Goal: Task Accomplishment & Management: Use online tool/utility

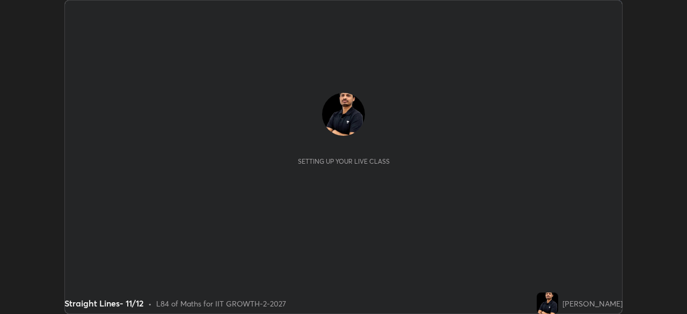
scroll to position [314, 686]
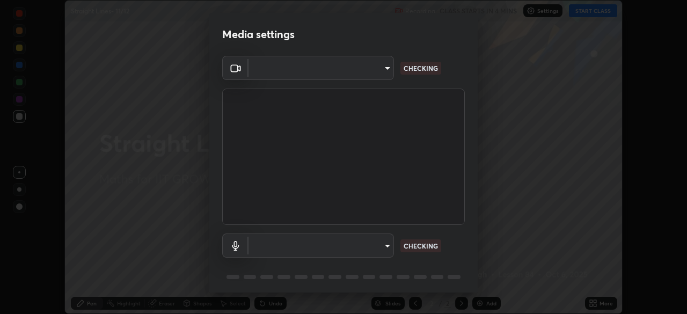
click at [374, 74] on body "Erase all Straight Lines- 11/12 Recording CLASS STARTS IN 4 MINS Settings START…" at bounding box center [343, 157] width 687 height 314
click at [369, 72] on div at bounding box center [343, 157] width 687 height 314
type input "4d63cd10dcc1379e9927399513255d12d620b7bbb39ca773e0f9116a90128a71"
type input "6ffb47fb851f2b5fd4122b4f50b1e702015d3d597fec63146905f50527deba24"
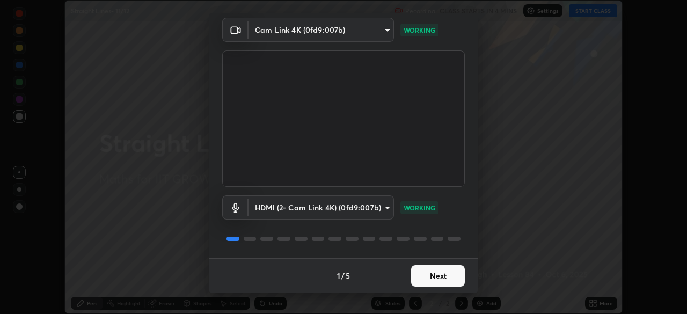
click at [441, 272] on button "Next" at bounding box center [438, 275] width 54 height 21
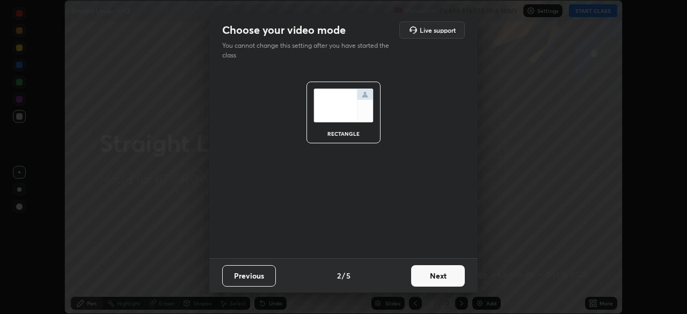
click at [443, 277] on button "Next" at bounding box center [438, 275] width 54 height 21
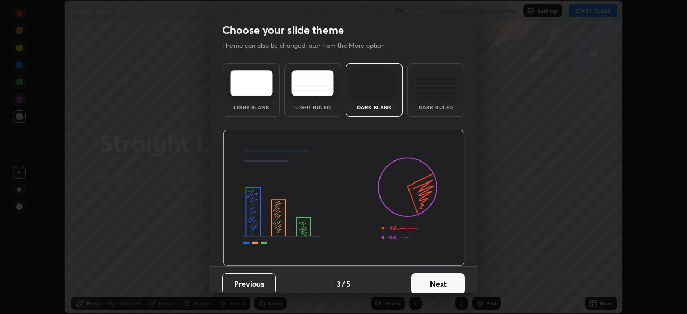
click at [453, 282] on button "Next" at bounding box center [438, 283] width 54 height 21
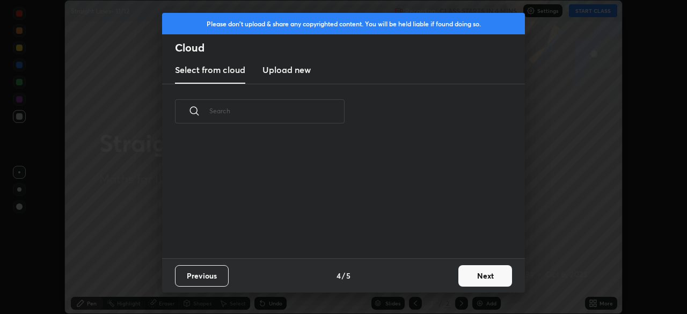
click at [458, 283] on button "Next" at bounding box center [485, 275] width 54 height 21
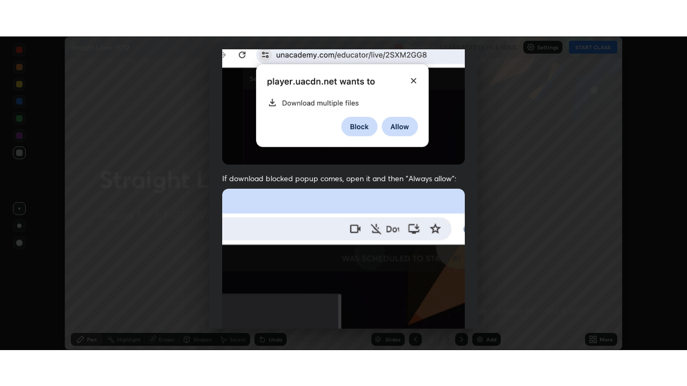
scroll to position [257, 0]
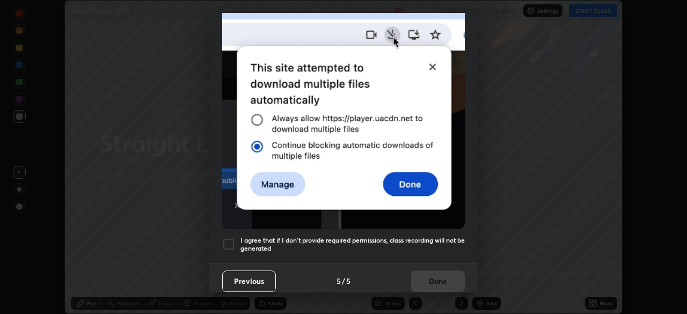
click at [230, 238] on div at bounding box center [228, 244] width 13 height 13
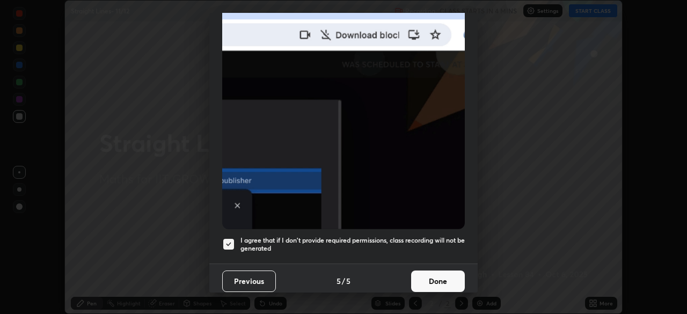
click at [431, 278] on button "Done" at bounding box center [438, 280] width 54 height 21
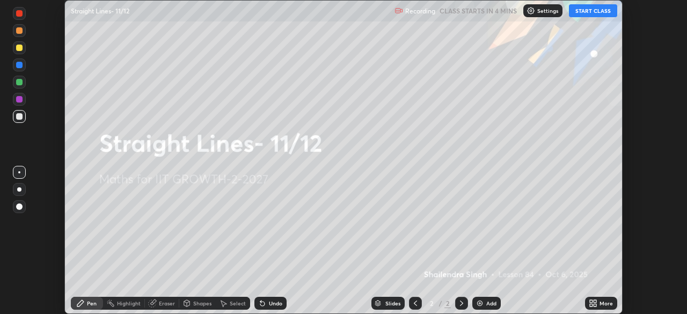
click at [591, 304] on icon at bounding box center [591, 305] width 3 height 3
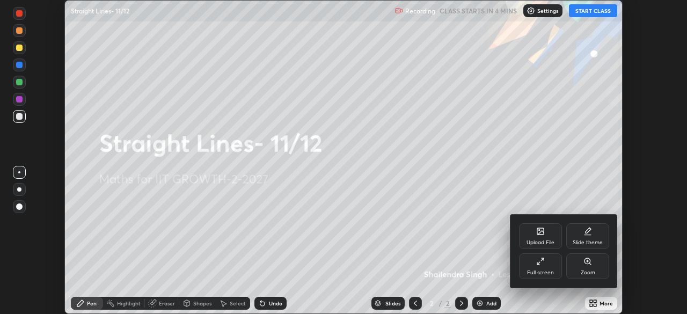
click at [544, 270] on div "Full screen" at bounding box center [540, 272] width 27 height 5
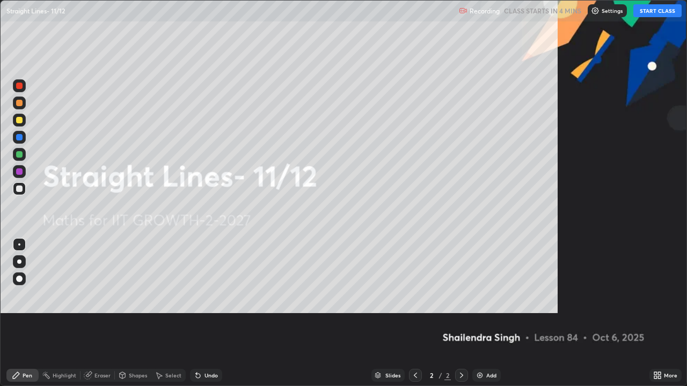
scroll to position [386, 687]
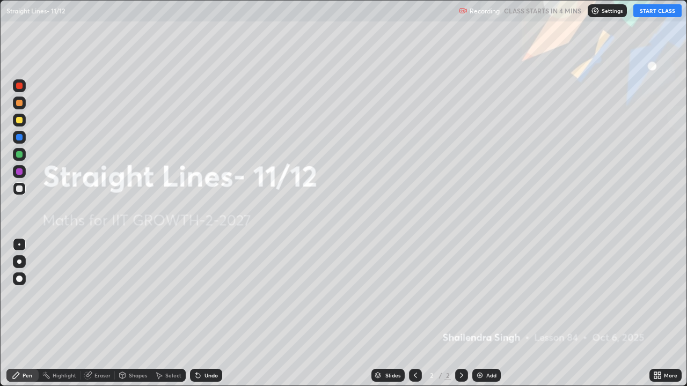
click at [597, 12] on img at bounding box center [595, 10] width 9 height 9
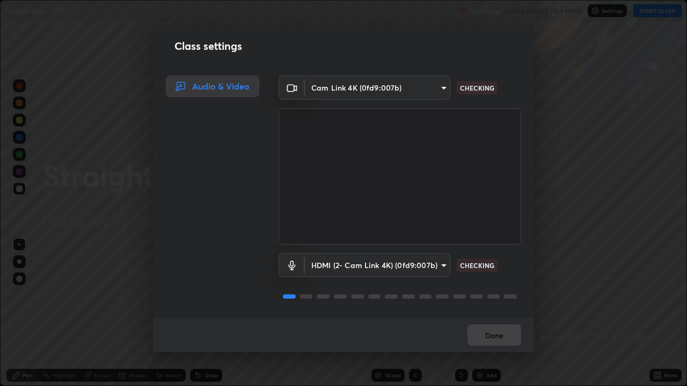
scroll to position [1, 0]
click at [497, 313] on button "Done" at bounding box center [494, 335] width 54 height 21
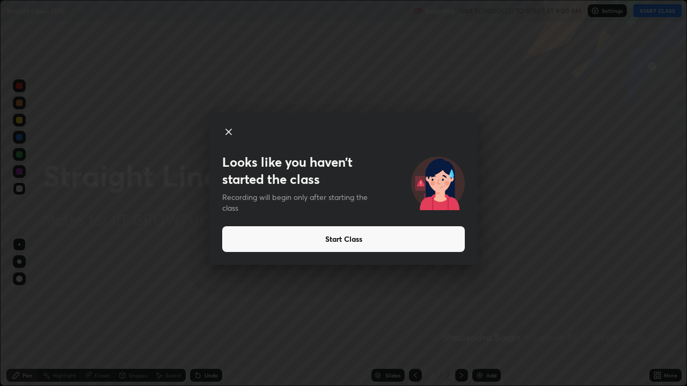
click at [406, 242] on button "Start Class" at bounding box center [343, 239] width 242 height 26
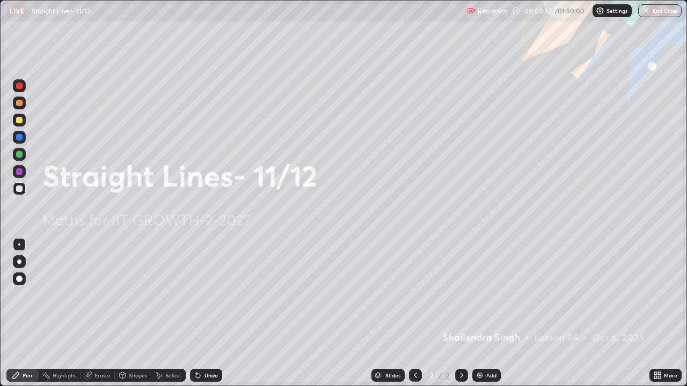
click at [460, 313] on icon at bounding box center [461, 375] width 9 height 9
click at [655, 313] on icon at bounding box center [655, 373] width 3 height 3
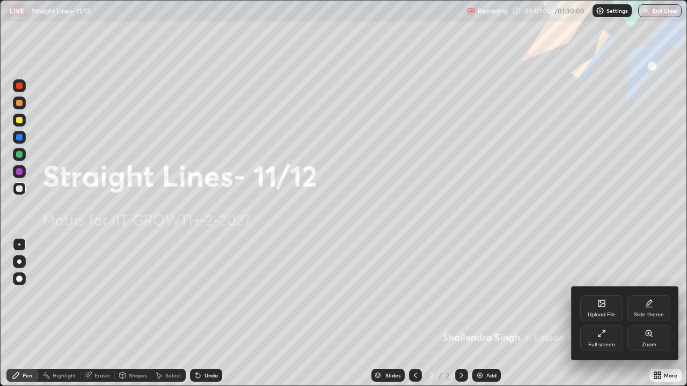
click at [598, 313] on div "Upload File" at bounding box center [601, 314] width 28 height 5
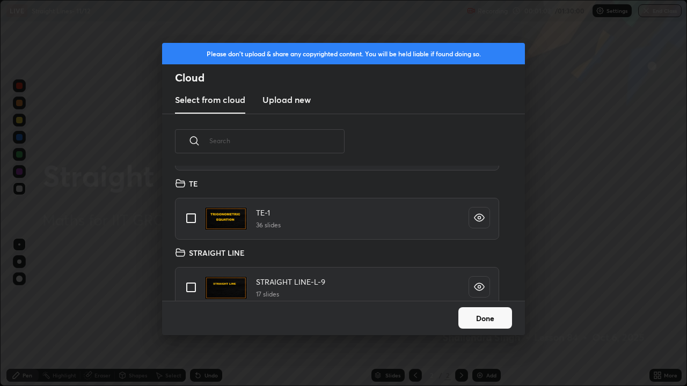
scroll to position [72, 0]
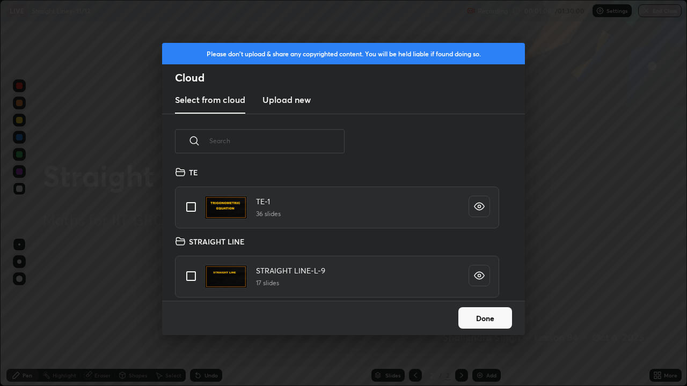
click at [190, 274] on input "grid" at bounding box center [191, 276] width 23 height 23
checkbox input "true"
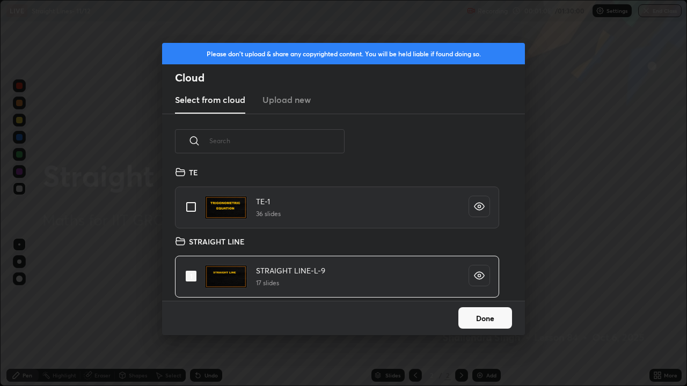
click at [480, 313] on button "Done" at bounding box center [485, 317] width 54 height 21
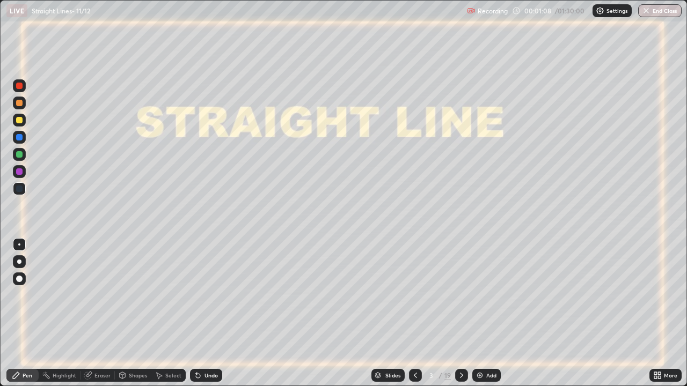
click at [458, 313] on div at bounding box center [461, 375] width 13 height 13
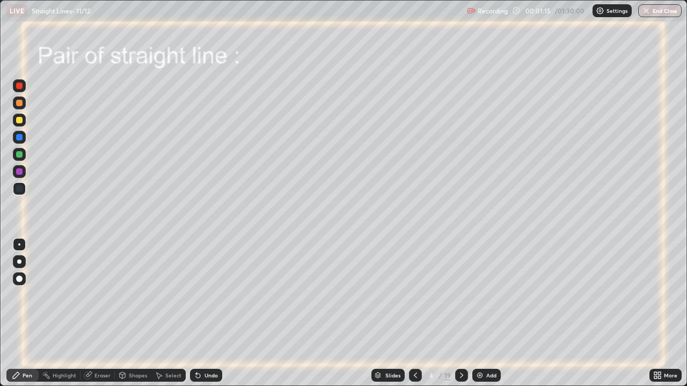
click at [19, 122] on div at bounding box center [19, 120] width 6 height 6
click at [16, 156] on div at bounding box center [19, 154] width 6 height 6
click at [204, 313] on div "Undo" at bounding box center [210, 375] width 13 height 5
click at [202, 313] on div "Undo" at bounding box center [206, 375] width 32 height 13
click at [18, 170] on div at bounding box center [19, 171] width 6 height 6
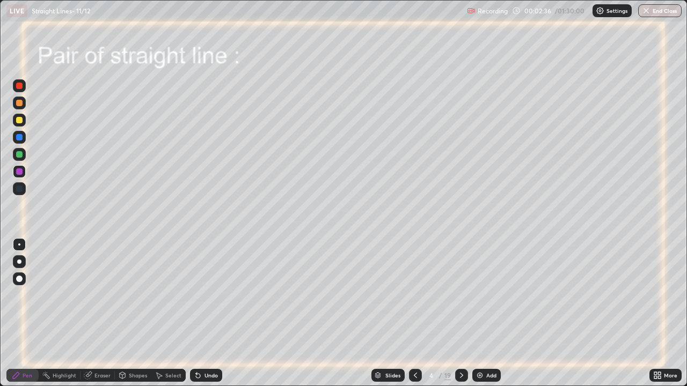
click at [210, 313] on div "Undo" at bounding box center [210, 375] width 13 height 5
click at [215, 313] on div "Undo" at bounding box center [210, 375] width 13 height 5
click at [208, 313] on div "Undo" at bounding box center [210, 375] width 13 height 5
click at [207, 313] on div "Undo" at bounding box center [210, 375] width 13 height 5
click at [211, 313] on div "Undo" at bounding box center [210, 375] width 13 height 5
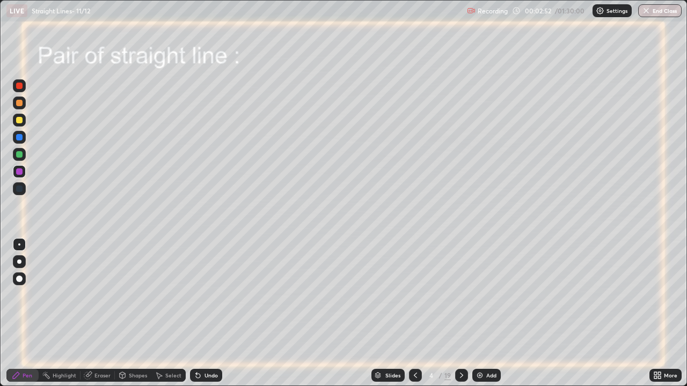
click at [214, 313] on div "Undo" at bounding box center [210, 375] width 13 height 5
click at [216, 313] on div "Undo" at bounding box center [210, 375] width 13 height 5
click at [217, 313] on div "Undo" at bounding box center [206, 375] width 32 height 13
click at [219, 313] on div "Undo" at bounding box center [206, 375] width 32 height 13
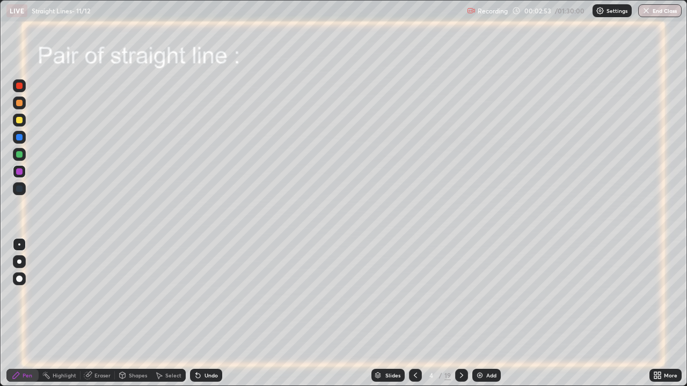
click at [220, 313] on div "Undo" at bounding box center [206, 375] width 32 height 13
click at [208, 313] on div "Undo" at bounding box center [206, 375] width 32 height 13
click at [17, 153] on div at bounding box center [19, 154] width 6 height 6
click at [16, 138] on div at bounding box center [19, 137] width 6 height 6
click at [16, 121] on div at bounding box center [19, 120] width 6 height 6
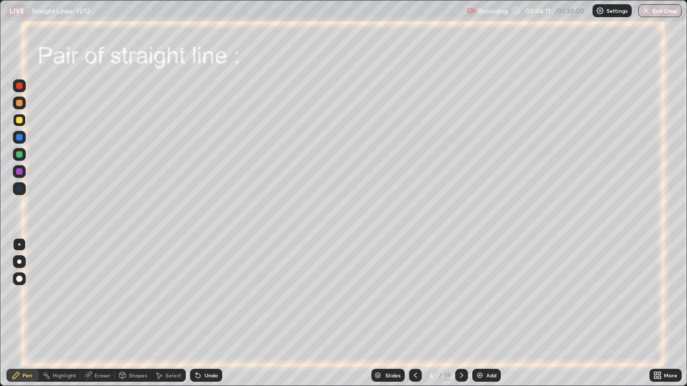
click at [17, 172] on div at bounding box center [19, 171] width 6 height 6
click at [482, 313] on img at bounding box center [479, 375] width 9 height 9
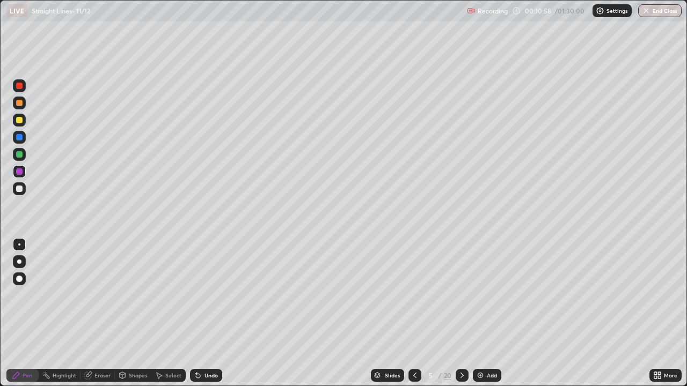
click at [19, 189] on div at bounding box center [19, 189] width 6 height 6
click at [204, 313] on div "Undo" at bounding box center [210, 375] width 13 height 5
click at [201, 313] on div "Undo" at bounding box center [206, 375] width 32 height 13
click at [200, 313] on icon at bounding box center [198, 375] width 9 height 9
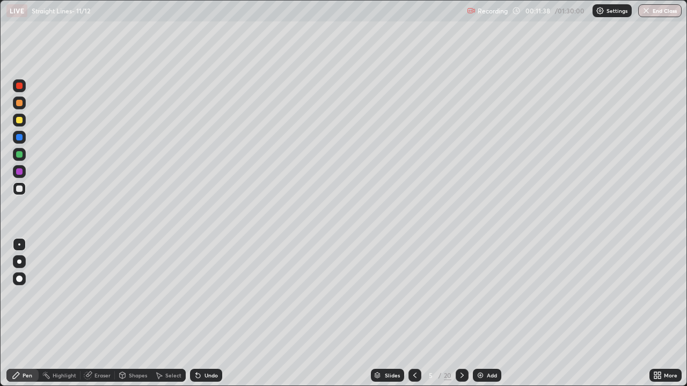
click at [200, 313] on icon at bounding box center [198, 375] width 9 height 9
click at [198, 313] on icon at bounding box center [198, 376] width 4 height 4
click at [196, 313] on icon at bounding box center [198, 376] width 4 height 4
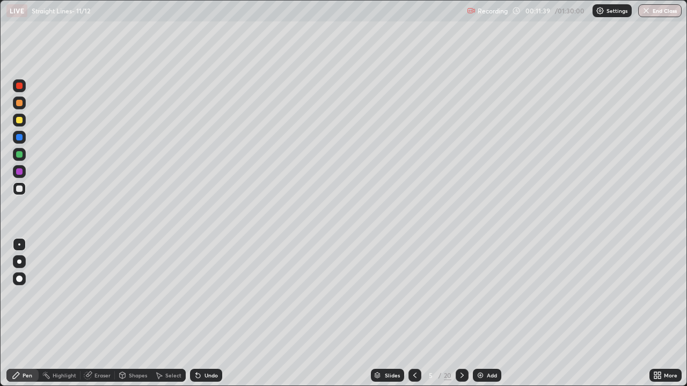
click at [196, 313] on icon at bounding box center [198, 376] width 4 height 4
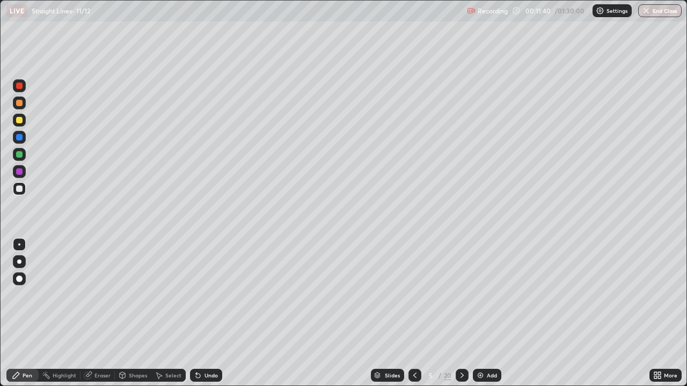
click at [196, 313] on icon at bounding box center [198, 376] width 4 height 4
click at [482, 313] on img at bounding box center [480, 375] width 9 height 9
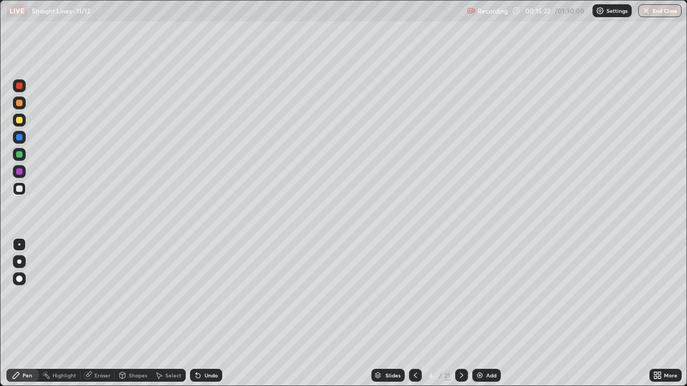
click at [20, 171] on div at bounding box center [19, 171] width 6 height 6
click at [20, 189] on div at bounding box center [19, 189] width 6 height 6
click at [16, 172] on div at bounding box center [19, 171] width 6 height 6
click at [460, 313] on icon at bounding box center [461, 375] width 3 height 5
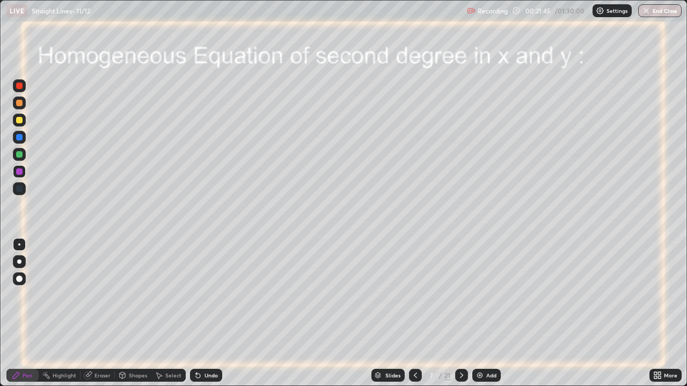
click at [18, 122] on div at bounding box center [19, 120] width 6 height 6
click at [414, 313] on icon at bounding box center [415, 375] width 9 height 9
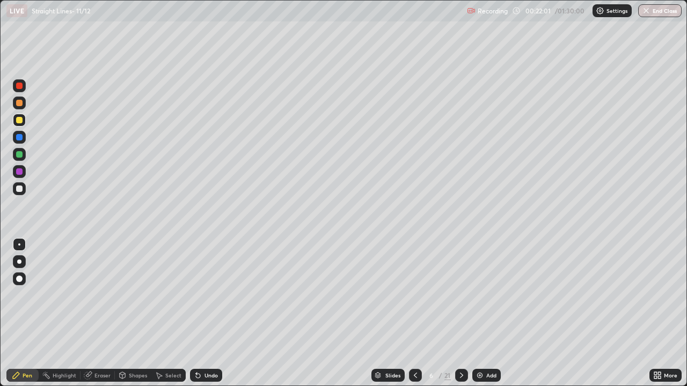
click at [415, 313] on icon at bounding box center [415, 375] width 3 height 5
click at [460, 313] on icon at bounding box center [461, 375] width 9 height 9
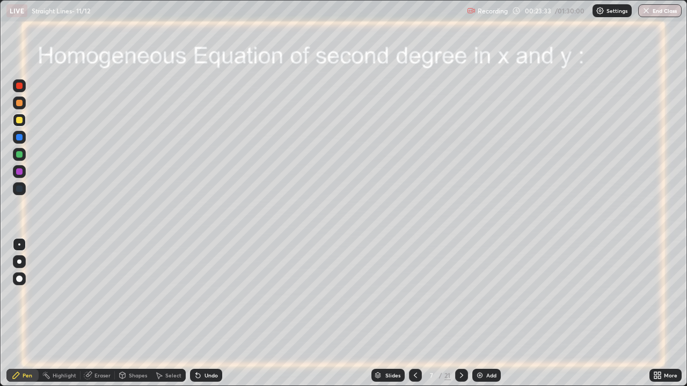
click at [416, 313] on icon at bounding box center [415, 375] width 9 height 9
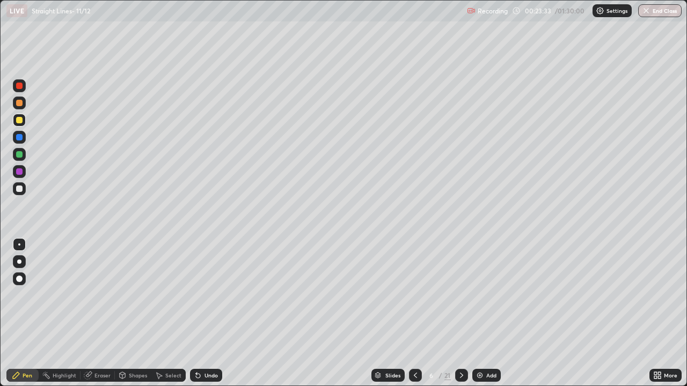
click at [414, 313] on icon at bounding box center [415, 375] width 9 height 9
click at [414, 313] on icon at bounding box center [415, 375] width 3 height 5
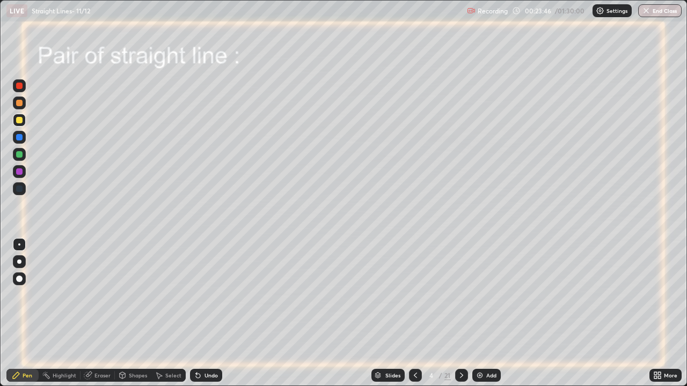
click at [459, 313] on icon at bounding box center [461, 375] width 9 height 9
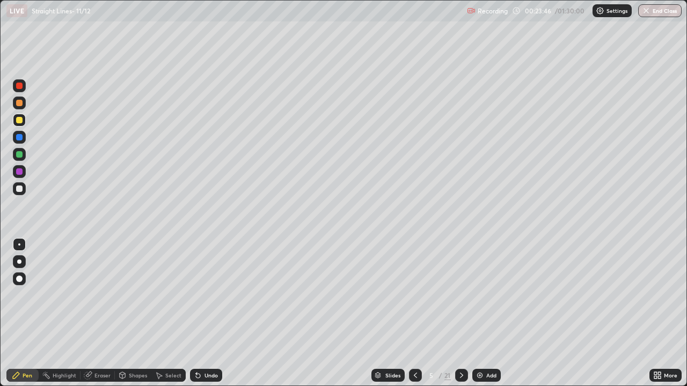
click at [462, 313] on icon at bounding box center [461, 375] width 9 height 9
click at [461, 313] on icon at bounding box center [461, 375] width 9 height 9
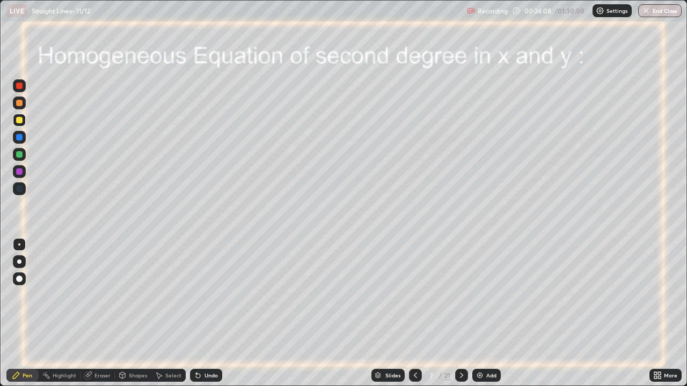
click at [18, 172] on div at bounding box center [19, 171] width 6 height 6
click at [18, 156] on div at bounding box center [19, 154] width 6 height 6
click at [205, 313] on div "Undo" at bounding box center [210, 375] width 13 height 5
click at [413, 313] on icon at bounding box center [415, 375] width 9 height 9
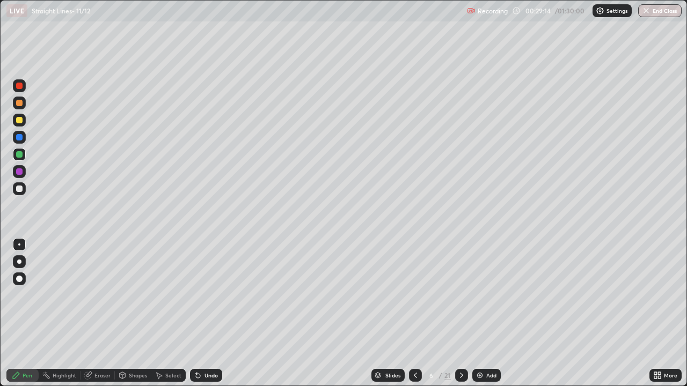
click at [460, 313] on icon at bounding box center [461, 375] width 9 height 9
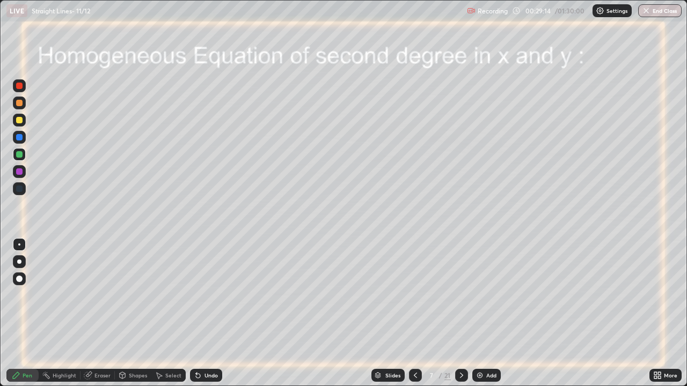
click at [462, 313] on icon at bounding box center [461, 375] width 9 height 9
click at [418, 313] on div at bounding box center [415, 375] width 13 height 13
click at [480, 313] on img at bounding box center [479, 375] width 9 height 9
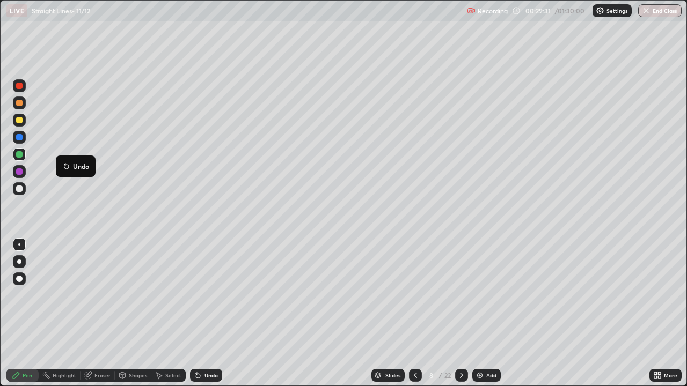
click at [19, 121] on div at bounding box center [19, 120] width 6 height 6
click at [206, 313] on div "Undo" at bounding box center [210, 375] width 13 height 5
click at [20, 190] on div at bounding box center [19, 189] width 6 height 6
click at [196, 313] on icon at bounding box center [196, 373] width 1 height 1
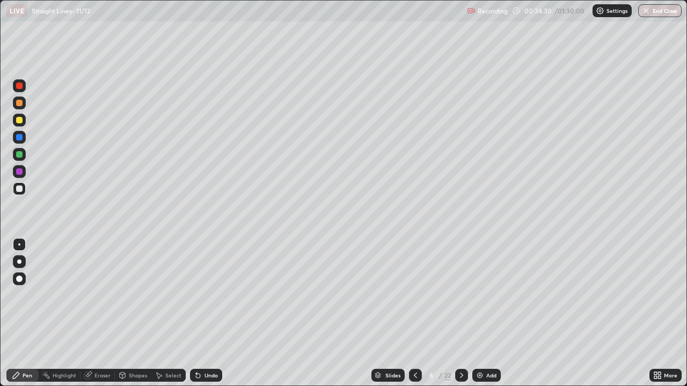
click at [196, 313] on icon at bounding box center [196, 373] width 1 height 1
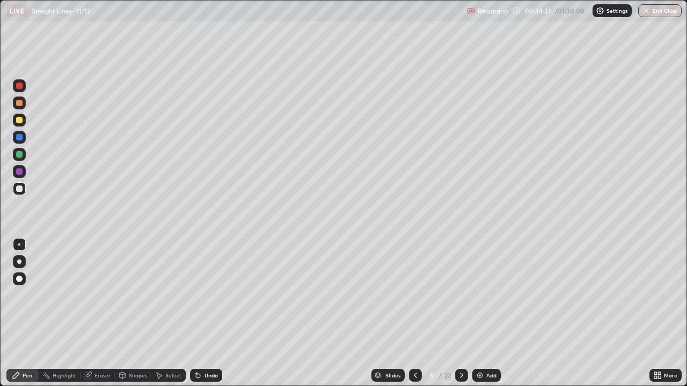
click at [196, 313] on icon at bounding box center [196, 373] width 1 height 1
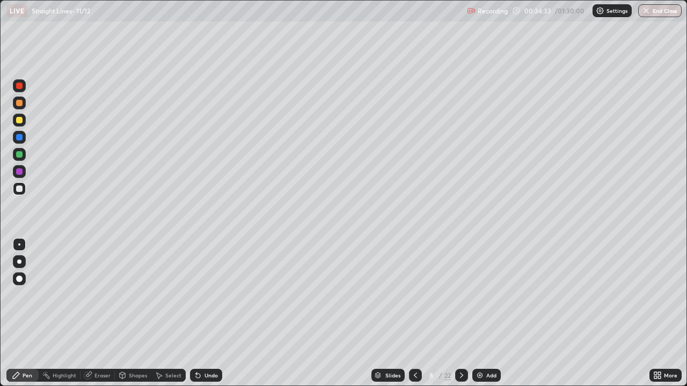
click at [196, 313] on icon at bounding box center [196, 373] width 1 height 1
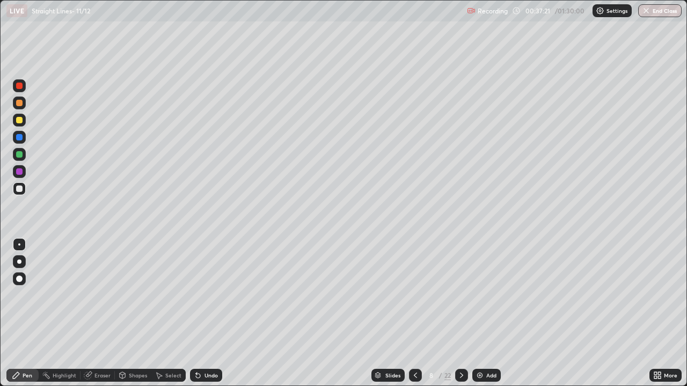
click at [104, 313] on div "Eraser" at bounding box center [102, 375] width 16 height 5
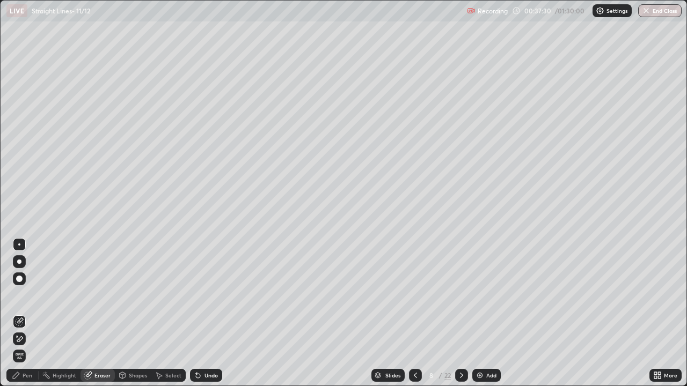
click at [26, 313] on div "Pen" at bounding box center [28, 375] width 10 height 5
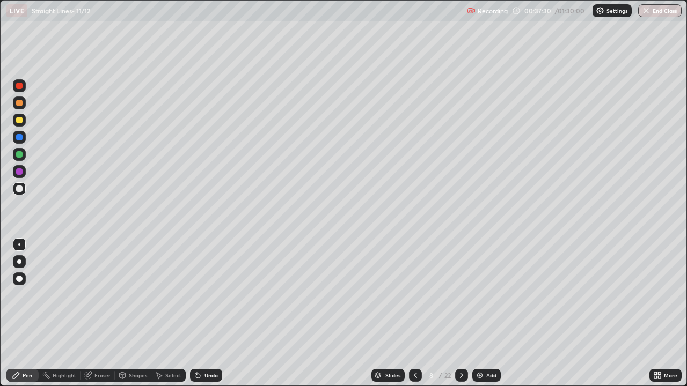
click at [25, 187] on div at bounding box center [19, 188] width 13 height 13
click at [171, 313] on div "Select" at bounding box center [173, 375] width 16 height 5
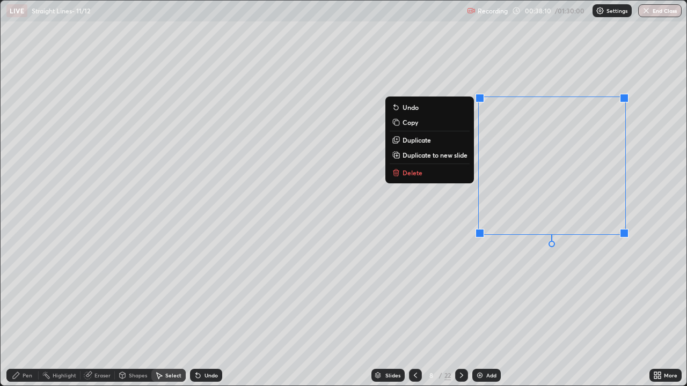
click at [410, 122] on p "Copy" at bounding box center [410, 122] width 16 height 9
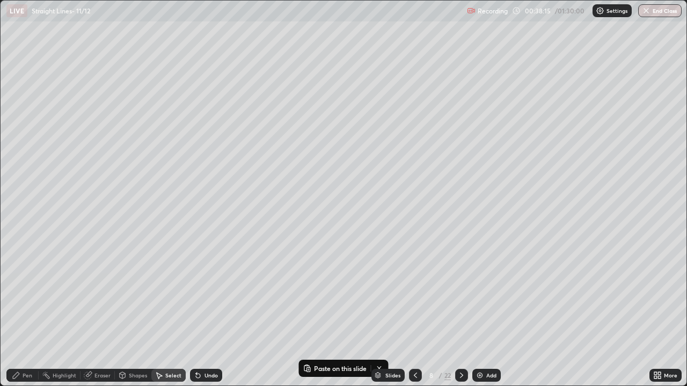
click at [460, 313] on icon at bounding box center [461, 375] width 9 height 9
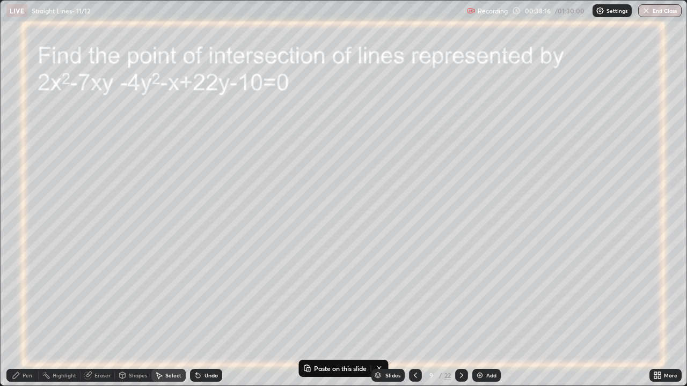
click at [460, 313] on icon at bounding box center [461, 375] width 9 height 9
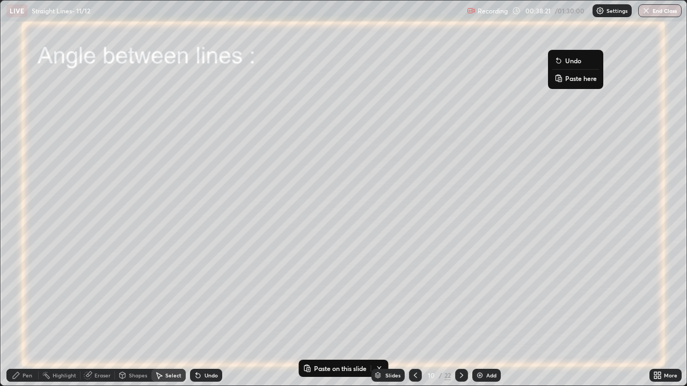
click at [565, 79] on p "Paste here" at bounding box center [581, 78] width 32 height 9
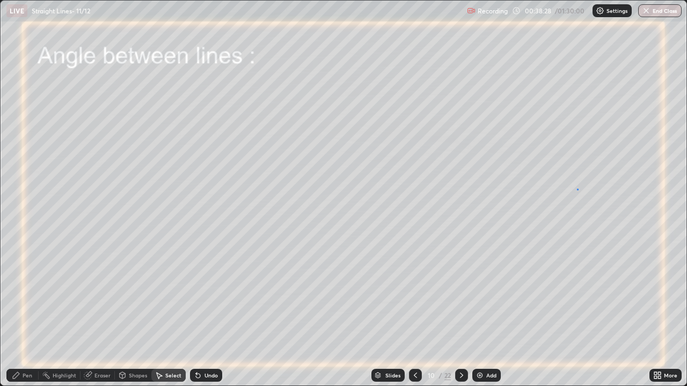
click at [577, 189] on div "0 ° Undo Copy Paste here Duplicate Duplicate to new slide Delete" at bounding box center [344, 193] width 686 height 385
click at [26, 313] on div "Pen" at bounding box center [28, 375] width 10 height 5
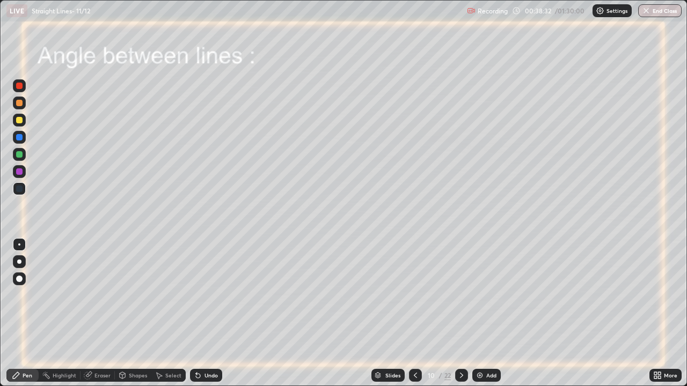
click at [20, 172] on div at bounding box center [19, 171] width 6 height 6
click at [460, 313] on icon at bounding box center [461, 375] width 9 height 9
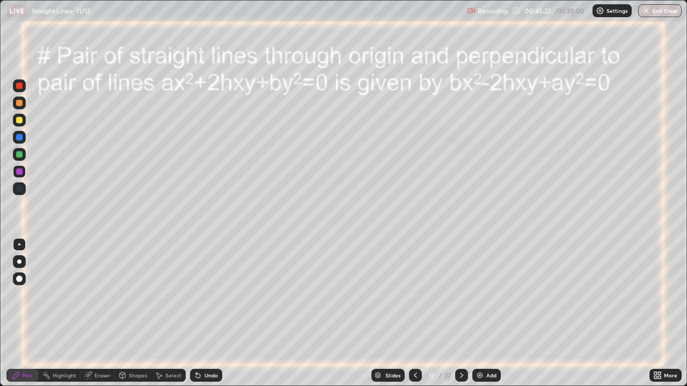
click at [414, 313] on icon at bounding box center [415, 375] width 9 height 9
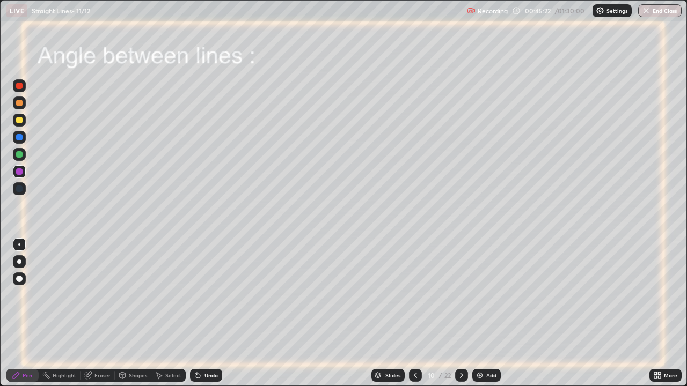
click at [414, 313] on icon at bounding box center [415, 375] width 9 height 9
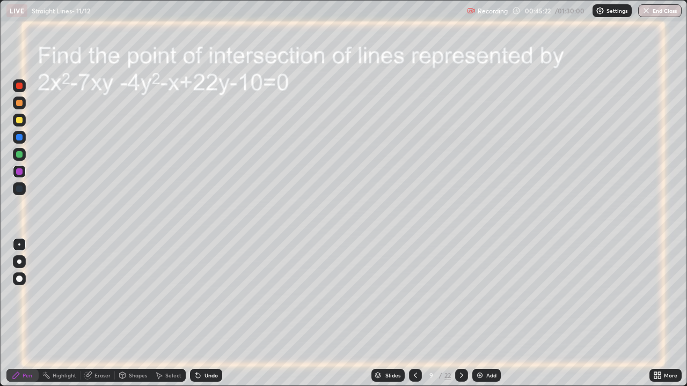
click at [415, 313] on div at bounding box center [415, 375] width 13 height 13
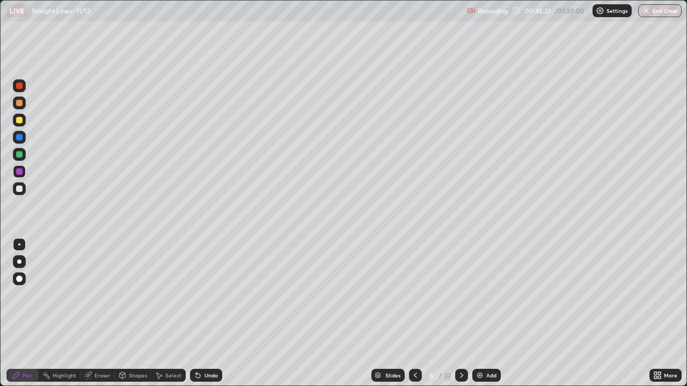
click at [465, 313] on div at bounding box center [461, 375] width 13 height 13
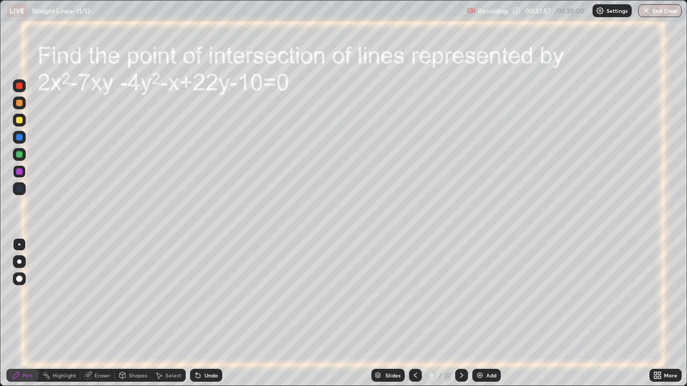
click at [20, 139] on div at bounding box center [19, 137] width 6 height 6
click at [18, 122] on div at bounding box center [19, 120] width 6 height 6
click at [196, 313] on icon at bounding box center [196, 373] width 1 height 1
click at [202, 313] on div "Undo" at bounding box center [206, 375] width 32 height 13
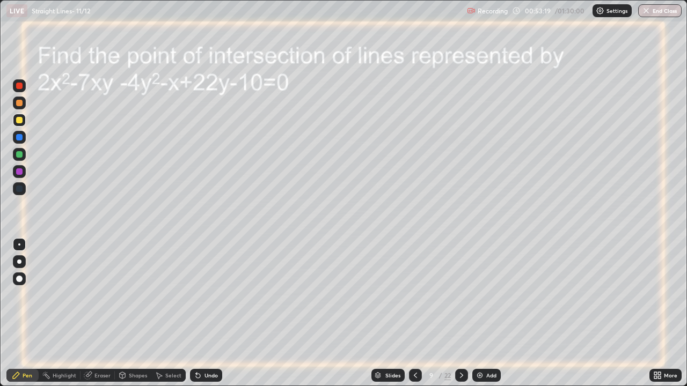
click at [201, 313] on div "Undo" at bounding box center [206, 375] width 32 height 13
click at [17, 171] on div at bounding box center [19, 171] width 6 height 6
click at [196, 313] on icon at bounding box center [198, 376] width 4 height 4
click at [168, 313] on div "Select" at bounding box center [173, 375] width 16 height 5
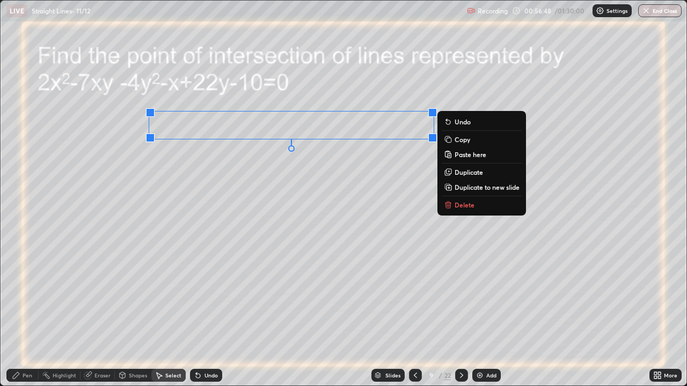
click at [446, 142] on rect at bounding box center [448, 140] width 5 height 5
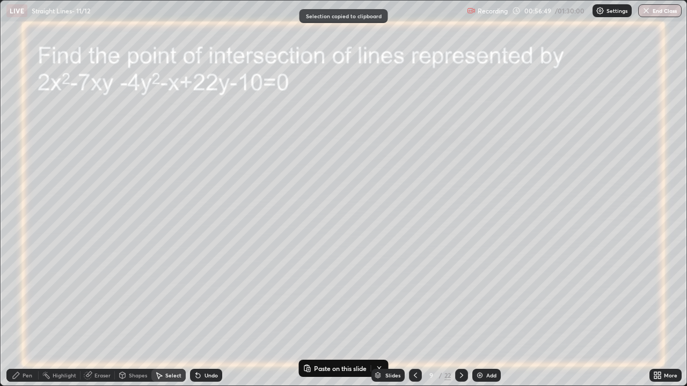
click at [477, 313] on img at bounding box center [479, 375] width 9 height 9
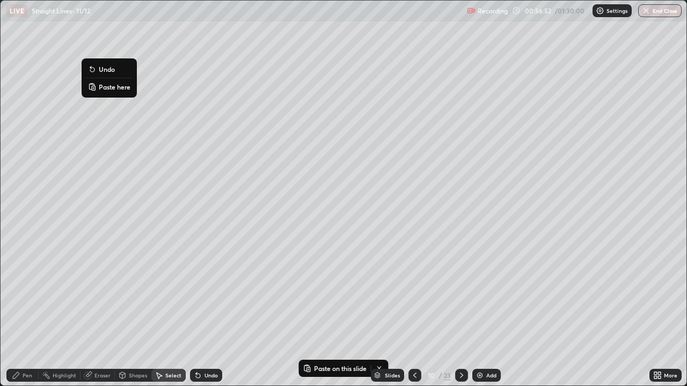
click at [100, 90] on p "Paste here" at bounding box center [115, 87] width 32 height 9
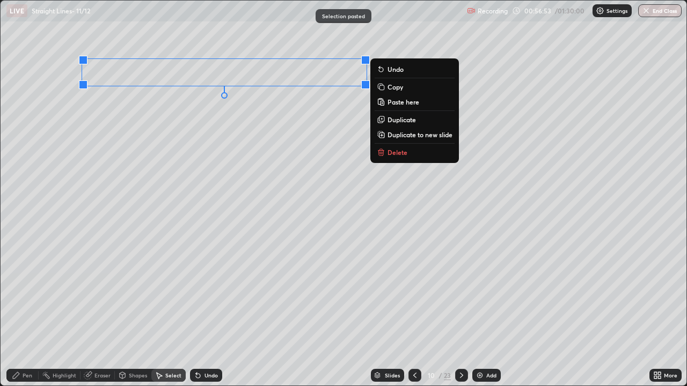
click at [176, 123] on div "0 ° Undo Copy Paste here Duplicate Duplicate to new slide Delete" at bounding box center [344, 193] width 686 height 385
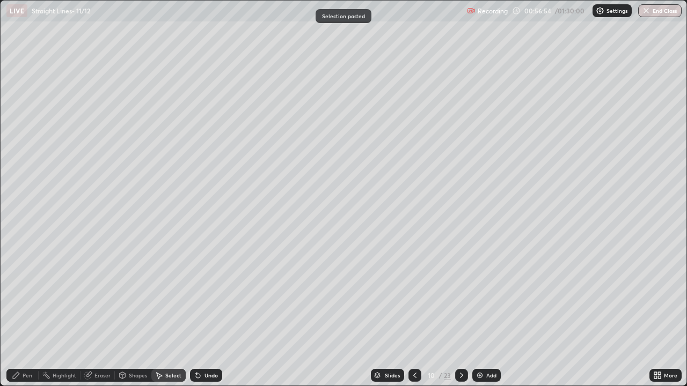
click at [24, 313] on div "Pen" at bounding box center [28, 375] width 10 height 5
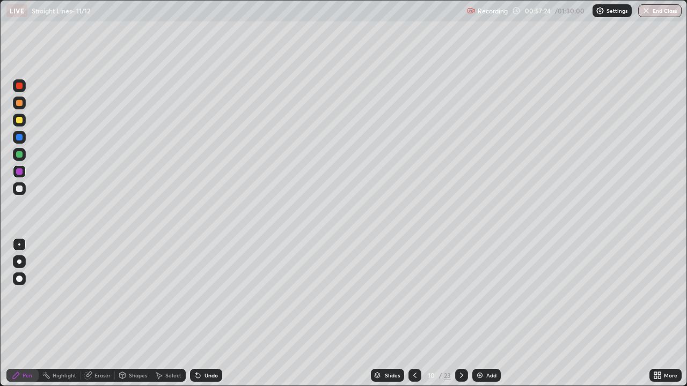
click at [17, 189] on div at bounding box center [19, 189] width 6 height 6
click at [98, 313] on div "Eraser" at bounding box center [102, 375] width 16 height 5
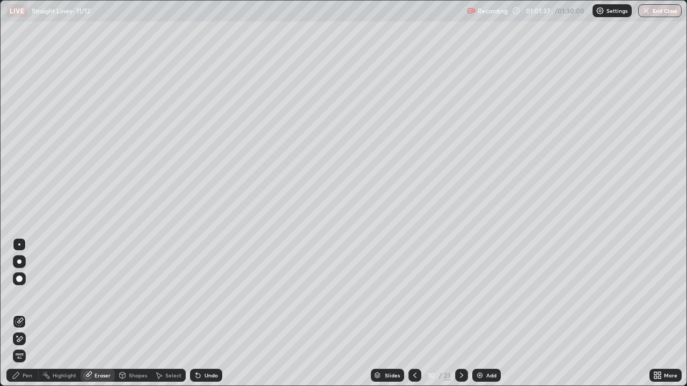
click at [20, 313] on icon at bounding box center [16, 375] width 9 height 9
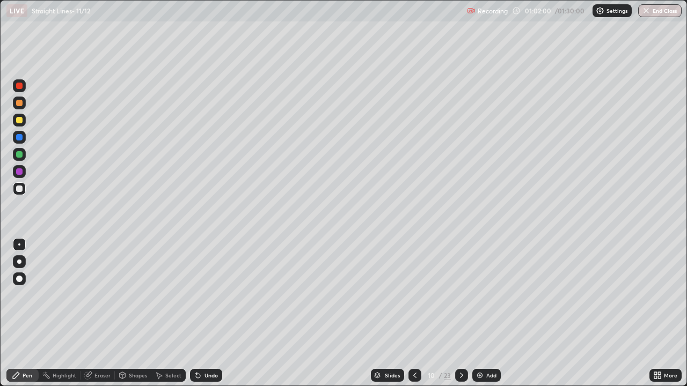
click at [205, 313] on div "Undo" at bounding box center [210, 375] width 13 height 5
click at [412, 313] on icon at bounding box center [414, 375] width 9 height 9
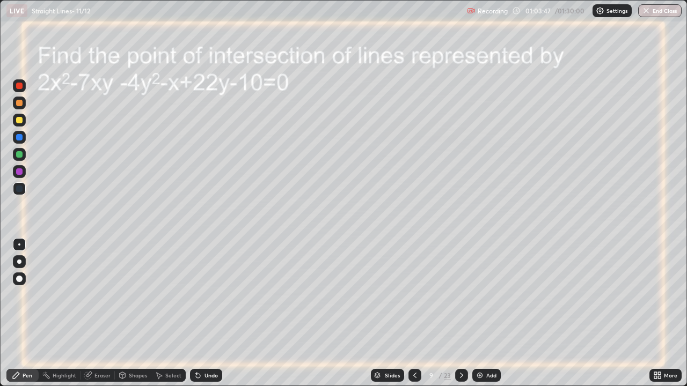
click at [412, 313] on icon at bounding box center [414, 375] width 9 height 9
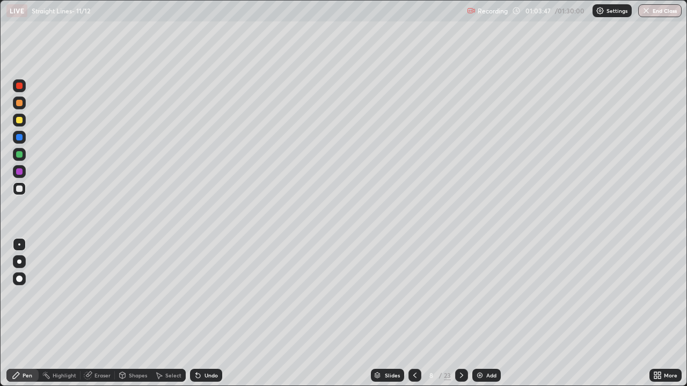
click at [410, 313] on icon at bounding box center [414, 375] width 9 height 9
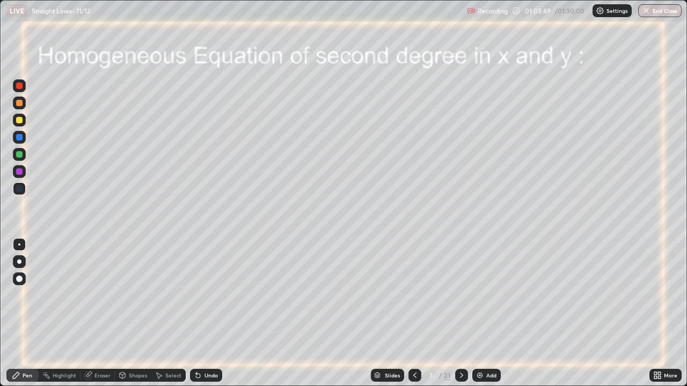
click at [413, 313] on icon at bounding box center [414, 375] width 3 height 5
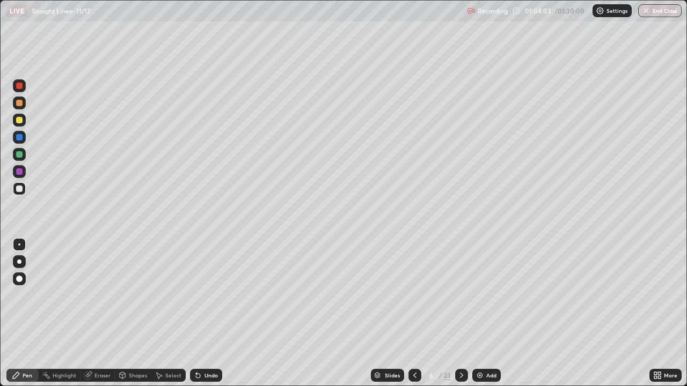
click at [460, 313] on icon at bounding box center [461, 375] width 9 height 9
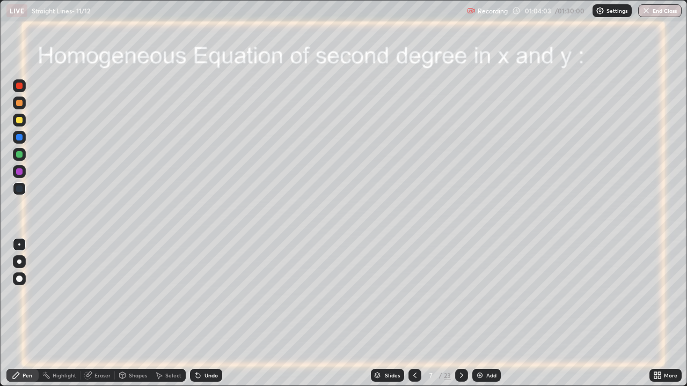
click at [461, 313] on icon at bounding box center [461, 375] width 9 height 9
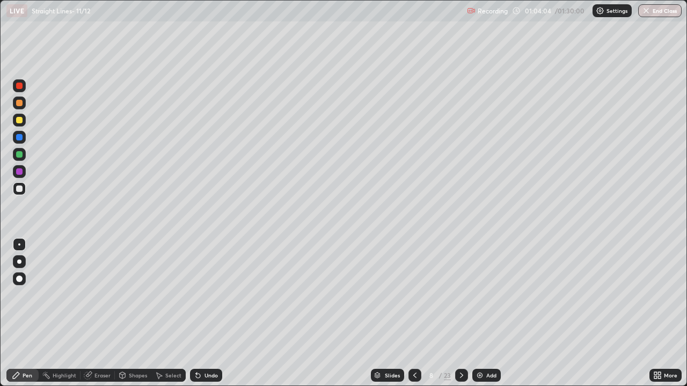
click at [461, 313] on icon at bounding box center [461, 375] width 9 height 9
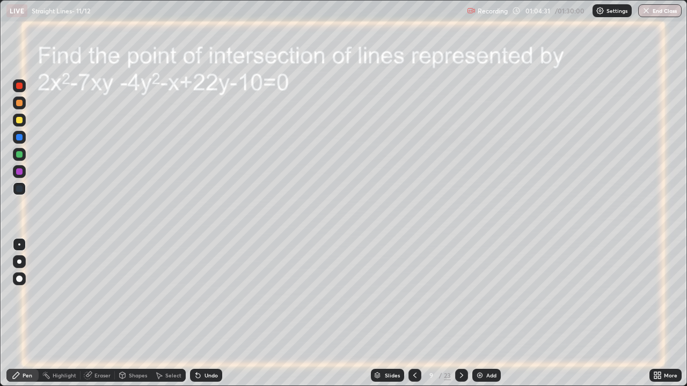
click at [460, 313] on icon at bounding box center [461, 375] width 9 height 9
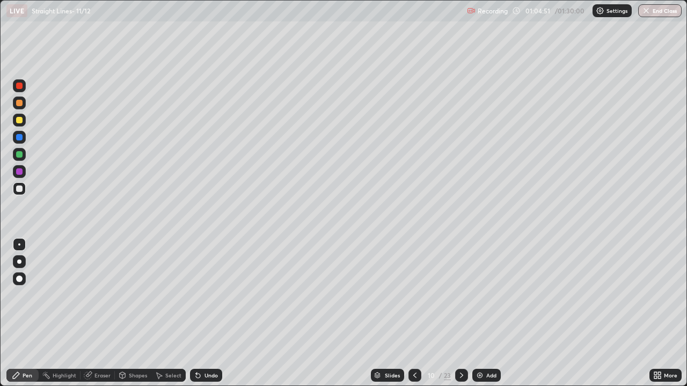
click at [412, 313] on icon at bounding box center [414, 375] width 9 height 9
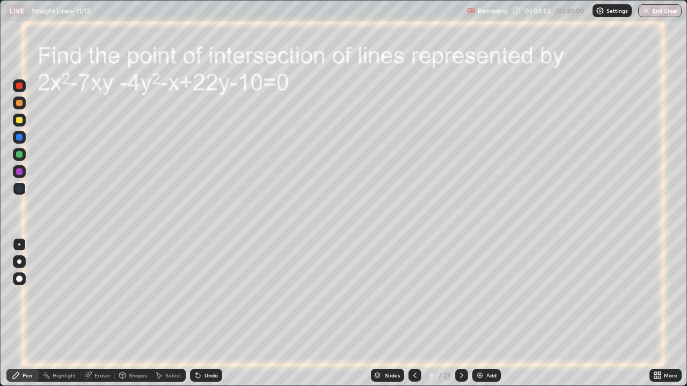
click at [412, 313] on icon at bounding box center [414, 375] width 9 height 9
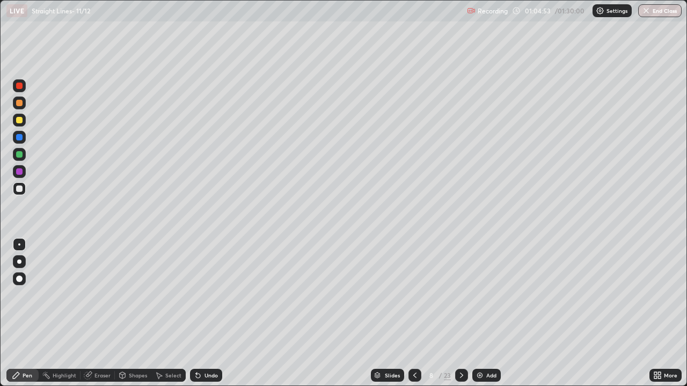
click at [413, 313] on icon at bounding box center [414, 375] width 9 height 9
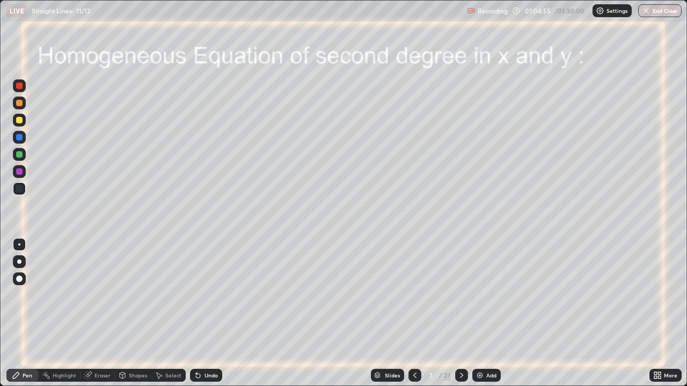
click at [414, 313] on icon at bounding box center [414, 375] width 9 height 9
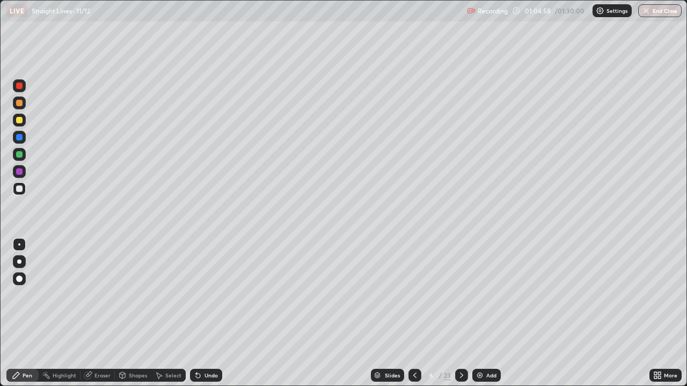
click at [414, 313] on icon at bounding box center [414, 375] width 9 height 9
click at [164, 313] on div "Select" at bounding box center [168, 375] width 34 height 13
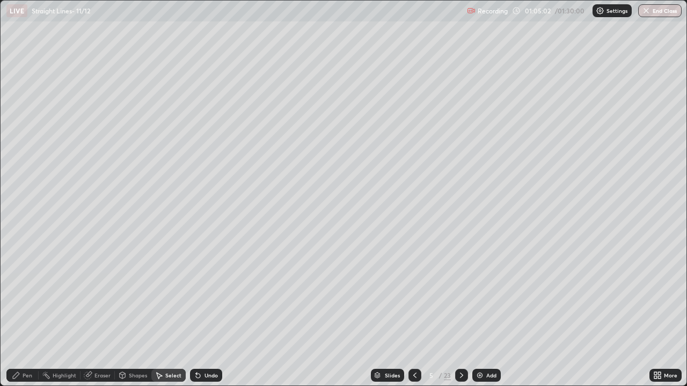
click at [126, 313] on div "Shapes" at bounding box center [133, 375] width 36 height 13
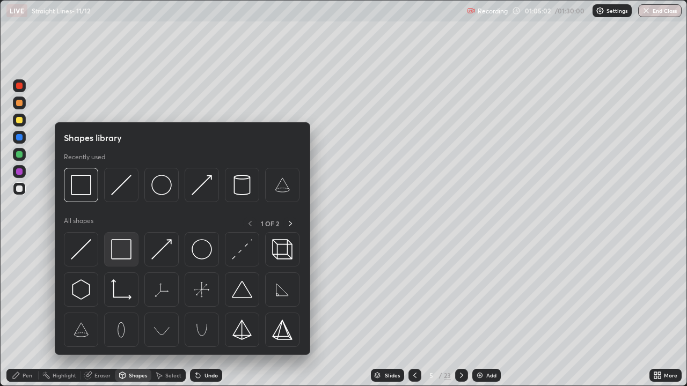
click at [116, 254] on img at bounding box center [121, 249] width 20 height 20
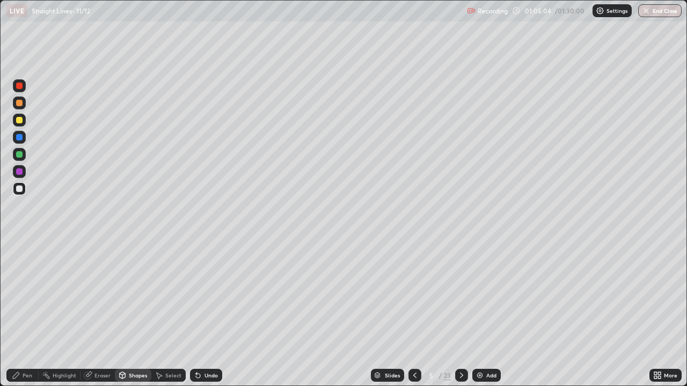
click at [18, 155] on div at bounding box center [19, 154] width 6 height 6
click at [461, 313] on icon at bounding box center [461, 375] width 9 height 9
click at [460, 313] on icon at bounding box center [461, 375] width 9 height 9
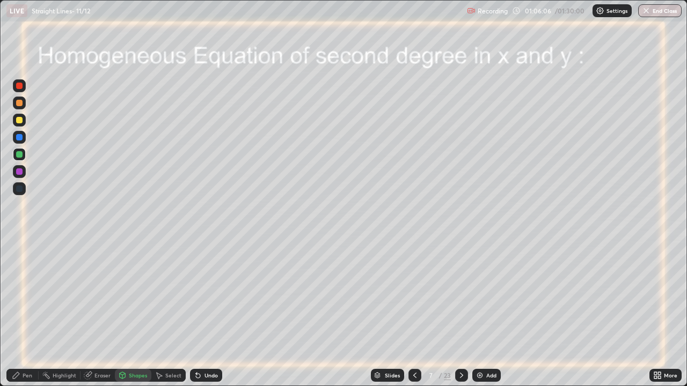
click at [461, 313] on icon at bounding box center [461, 375] width 9 height 9
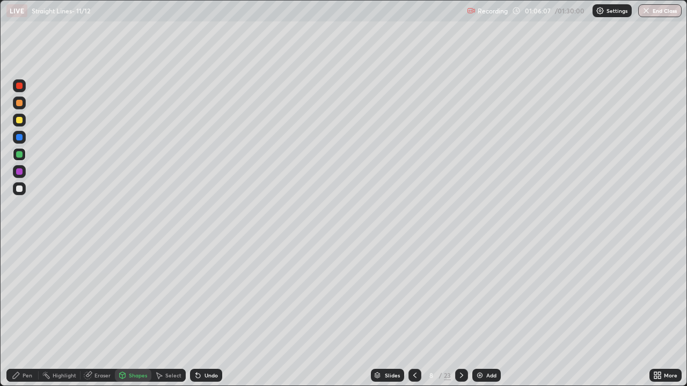
click at [459, 313] on icon at bounding box center [461, 375] width 9 height 9
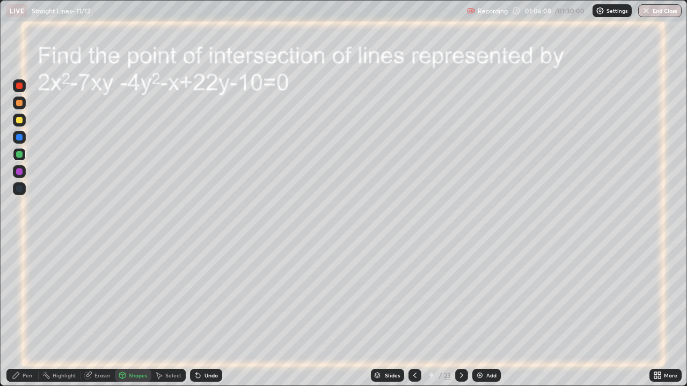
click at [460, 313] on icon at bounding box center [461, 375] width 3 height 5
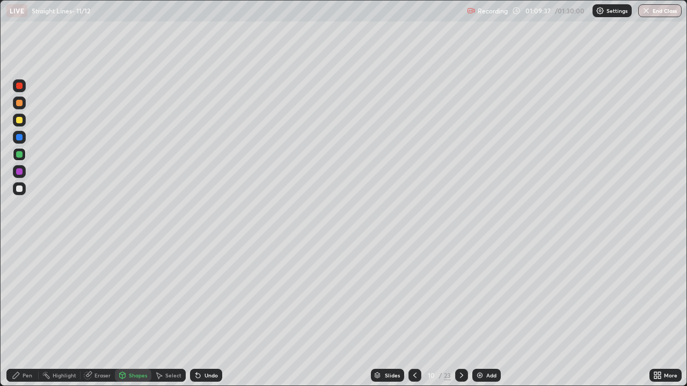
click at [460, 313] on icon at bounding box center [461, 375] width 3 height 5
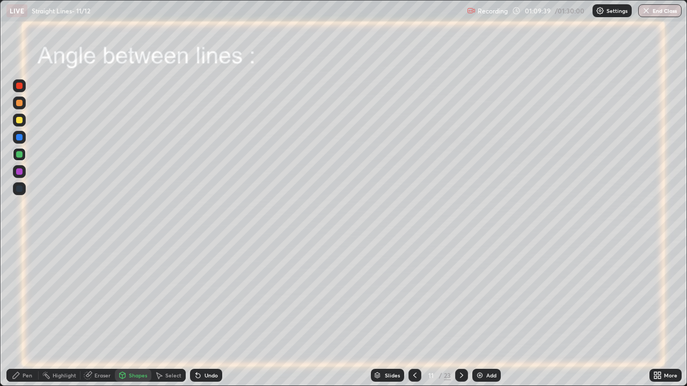
click at [460, 313] on div at bounding box center [461, 375] width 13 height 13
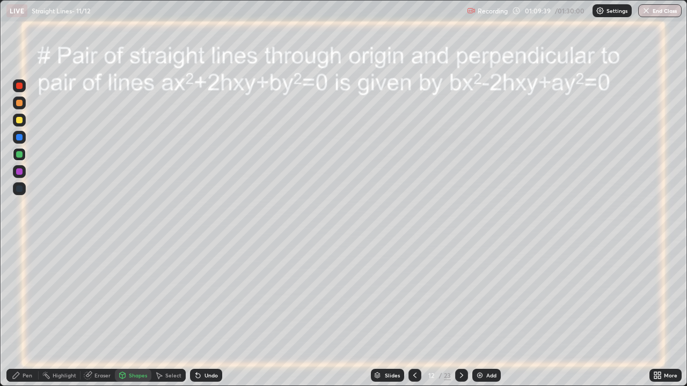
click at [460, 313] on icon at bounding box center [461, 375] width 9 height 9
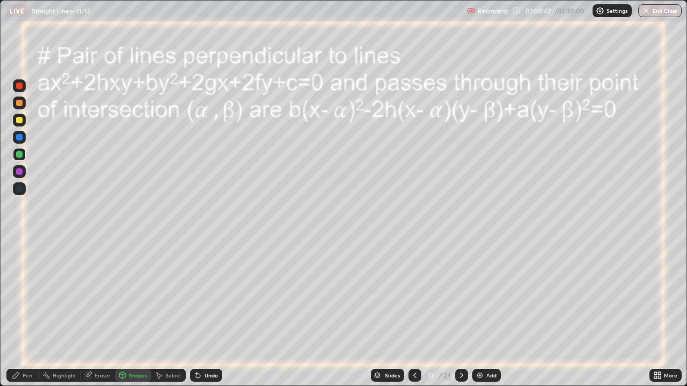
click at [414, 313] on icon at bounding box center [414, 375] width 9 height 9
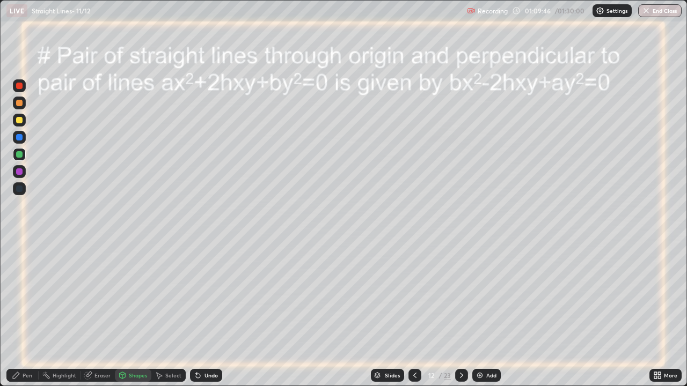
click at [414, 313] on icon at bounding box center [414, 375] width 9 height 9
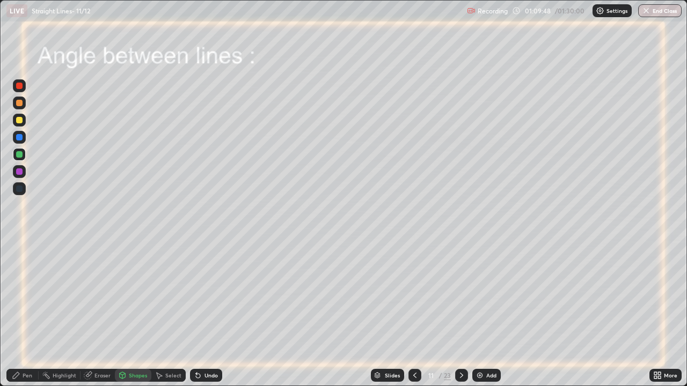
click at [461, 313] on icon at bounding box center [461, 375] width 9 height 9
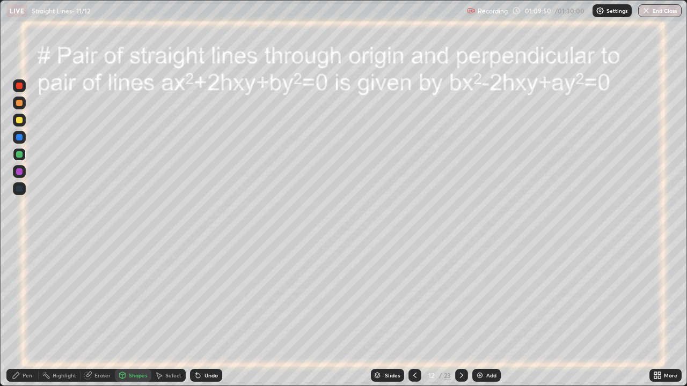
click at [414, 313] on icon at bounding box center [414, 375] width 9 height 9
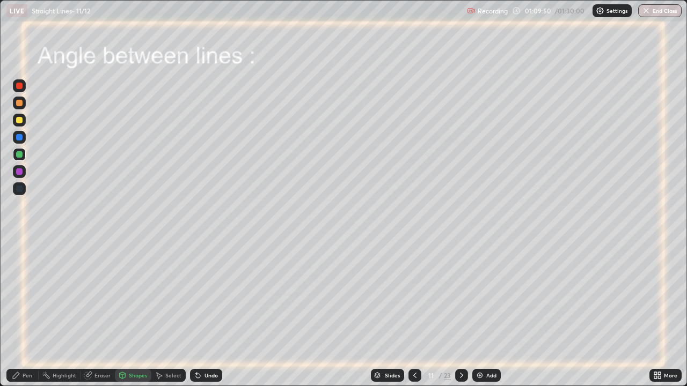
click at [479, 313] on img at bounding box center [479, 375] width 9 height 9
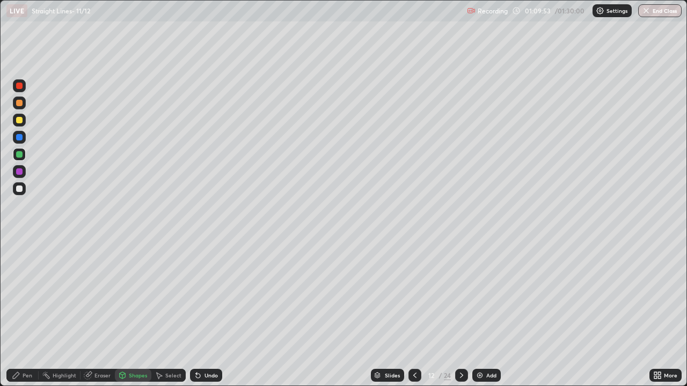
click at [460, 313] on icon at bounding box center [461, 375] width 9 height 9
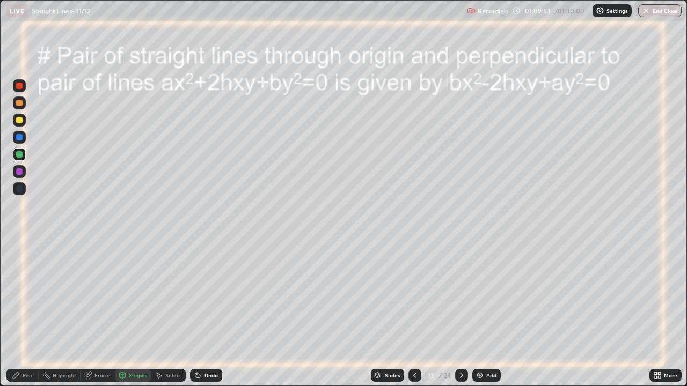
click at [460, 313] on icon at bounding box center [461, 375] width 9 height 9
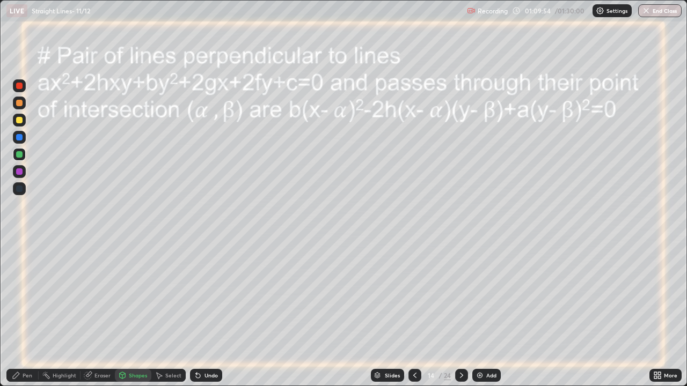
click at [464, 313] on div at bounding box center [461, 375] width 13 height 21
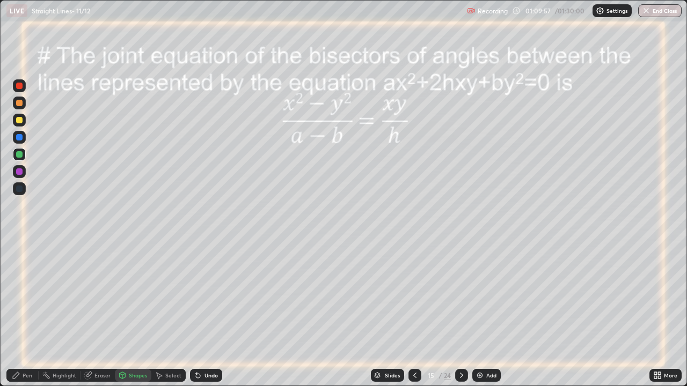
click at [466, 313] on div at bounding box center [461, 375] width 13 height 13
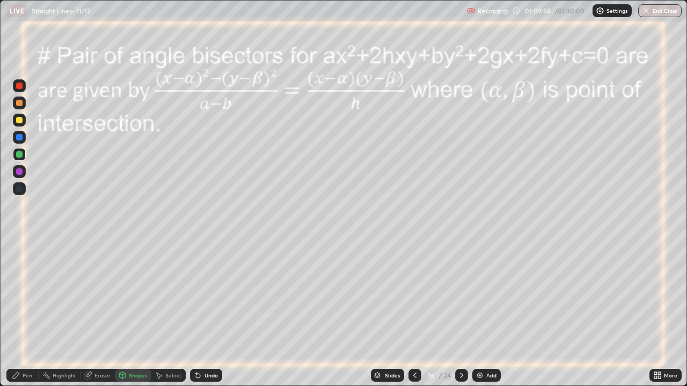
click at [458, 313] on div at bounding box center [461, 375] width 13 height 13
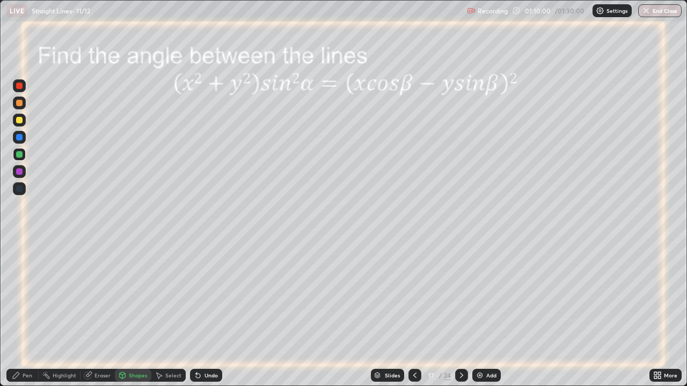
click at [455, 313] on div at bounding box center [461, 375] width 13 height 21
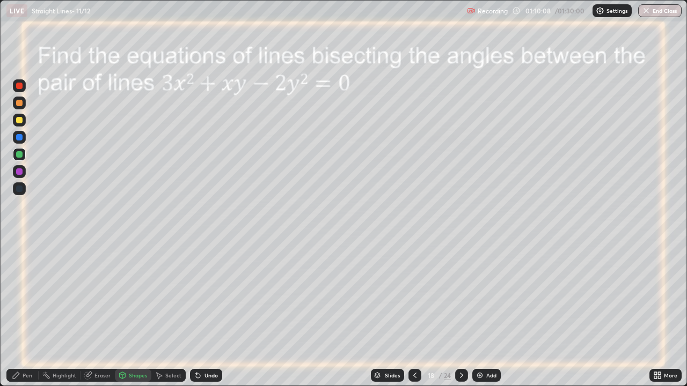
click at [415, 313] on icon at bounding box center [414, 375] width 9 height 9
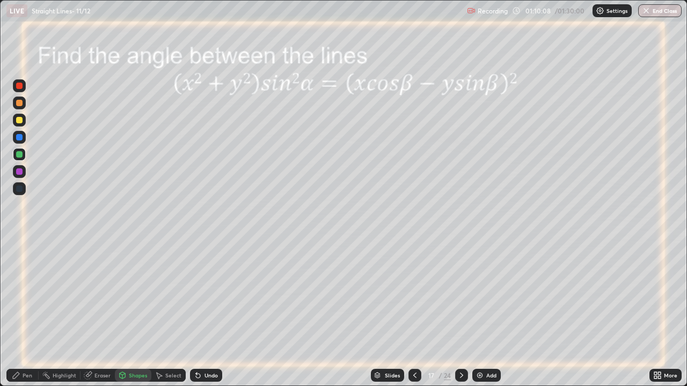
click at [413, 313] on icon at bounding box center [414, 375] width 9 height 9
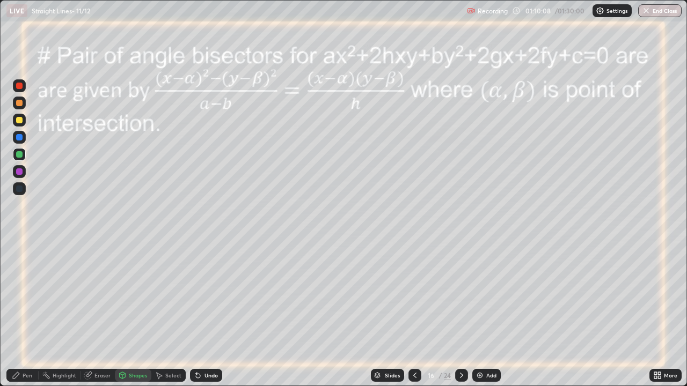
click at [413, 313] on icon at bounding box center [414, 375] width 3 height 5
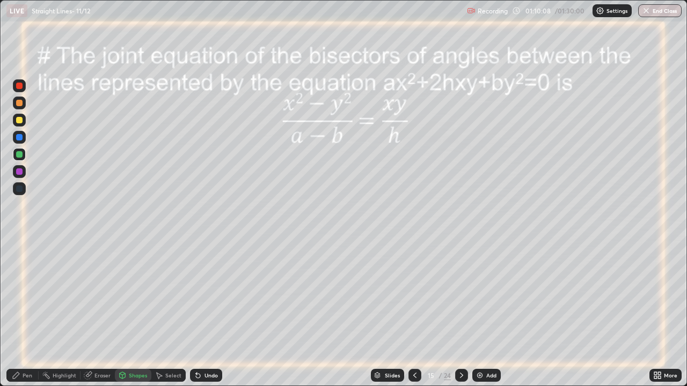
click at [412, 313] on icon at bounding box center [414, 375] width 9 height 9
click at [414, 313] on icon at bounding box center [414, 375] width 9 height 9
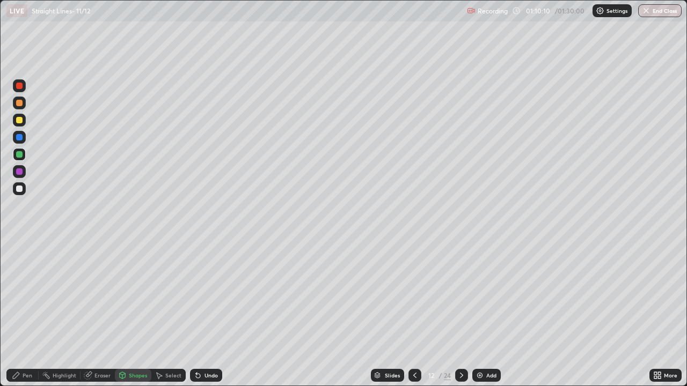
click at [411, 313] on icon at bounding box center [414, 375] width 9 height 9
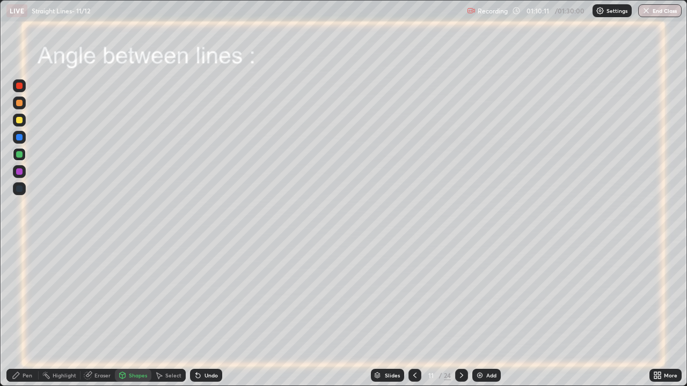
click at [458, 313] on icon at bounding box center [461, 375] width 9 height 9
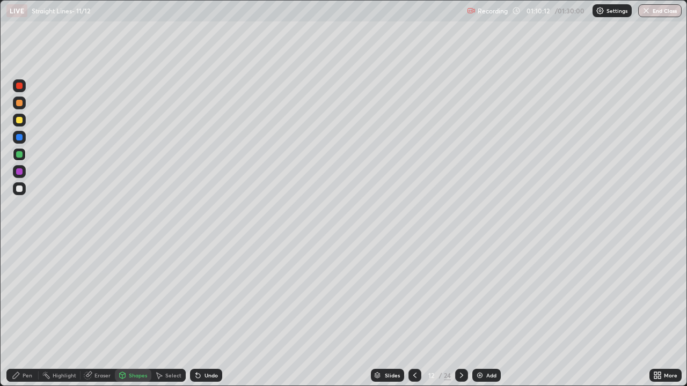
click at [480, 313] on img at bounding box center [479, 375] width 9 height 9
click at [23, 313] on div "Pen" at bounding box center [28, 375] width 10 height 5
click at [196, 313] on icon at bounding box center [196, 373] width 1 height 1
click at [17, 172] on div at bounding box center [19, 171] width 6 height 6
click at [19, 188] on div at bounding box center [19, 189] width 6 height 6
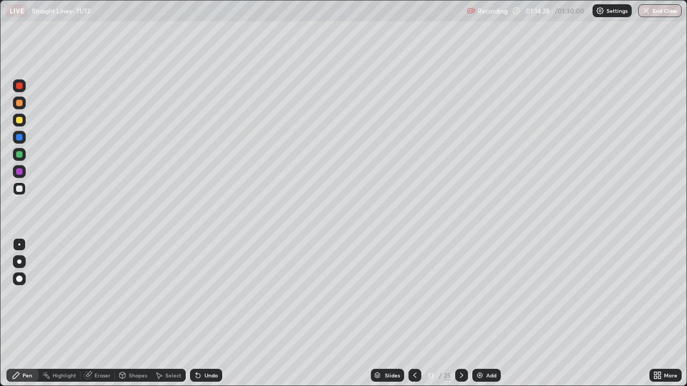
click at [414, 313] on icon at bounding box center [414, 375] width 9 height 9
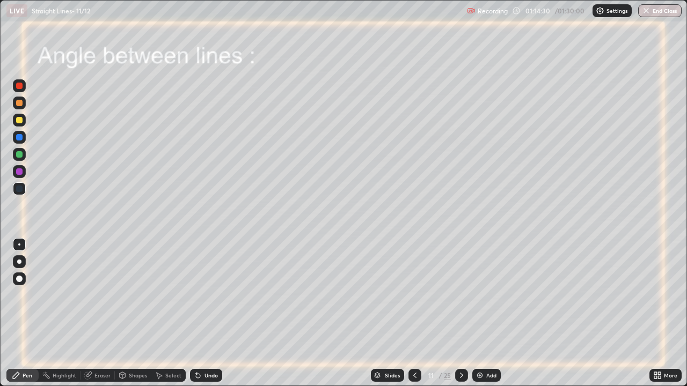
click at [413, 313] on icon at bounding box center [414, 375] width 9 height 9
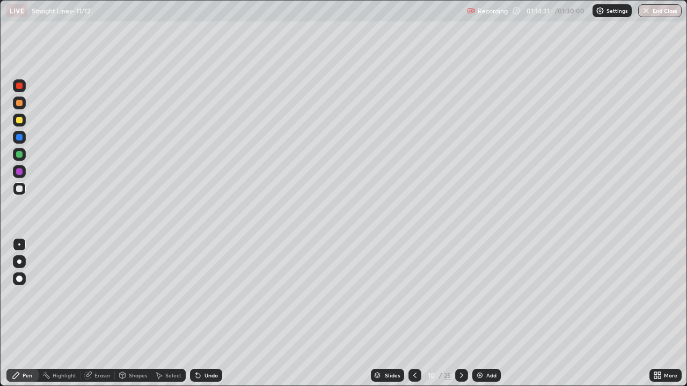
click at [459, 313] on icon at bounding box center [461, 375] width 9 height 9
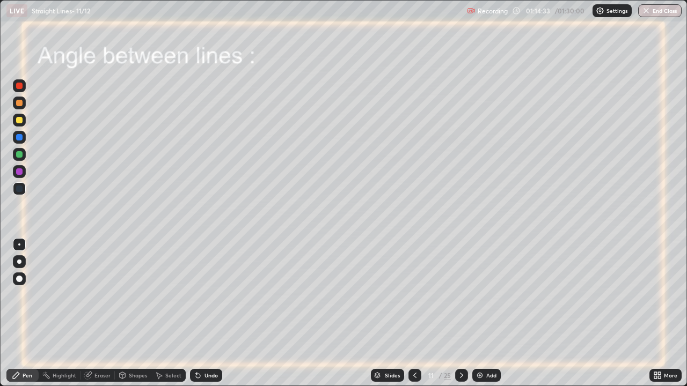
click at [415, 313] on icon at bounding box center [414, 375] width 9 height 9
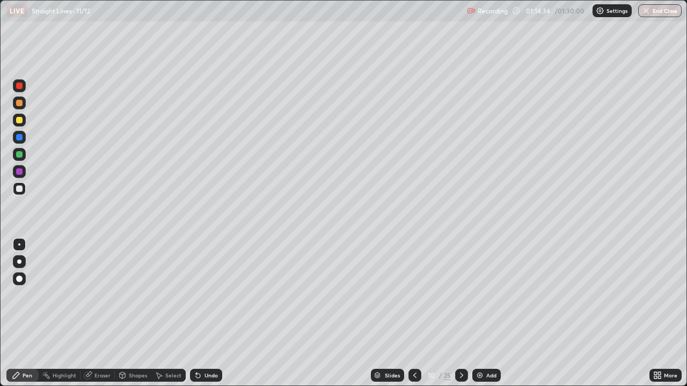
click at [414, 313] on icon at bounding box center [414, 375] width 9 height 9
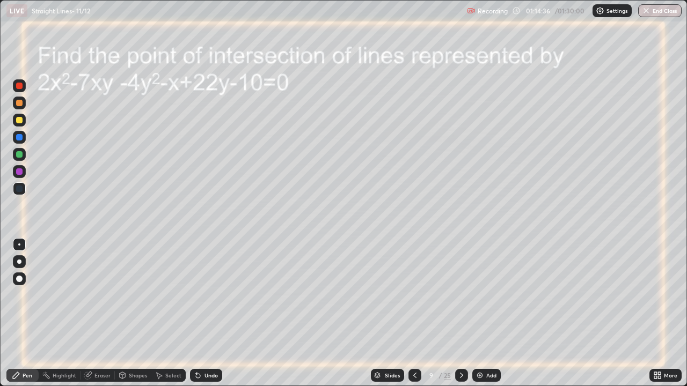
click at [414, 313] on icon at bounding box center [414, 375] width 9 height 9
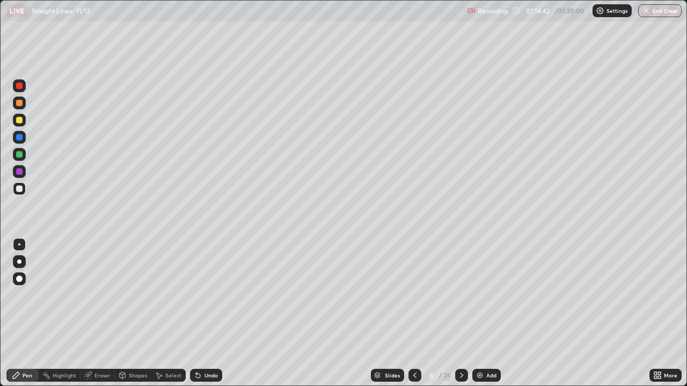
click at [461, 313] on icon at bounding box center [461, 375] width 9 height 9
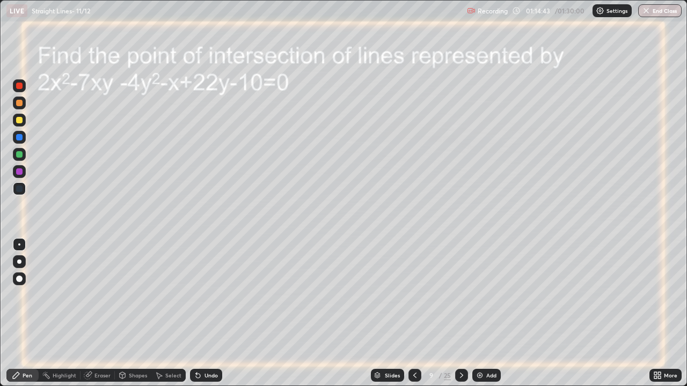
click at [460, 313] on icon at bounding box center [461, 375] width 9 height 9
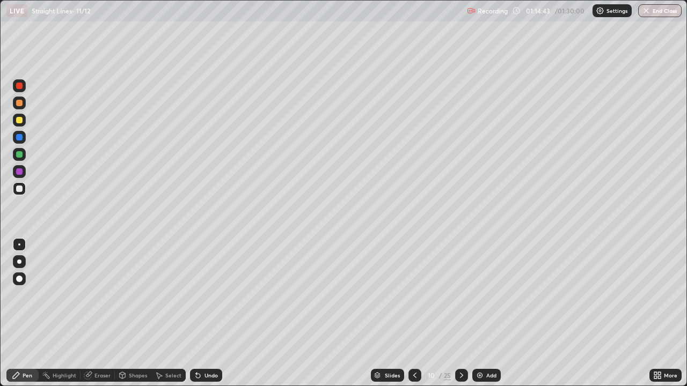
click at [460, 313] on icon at bounding box center [461, 375] width 9 height 9
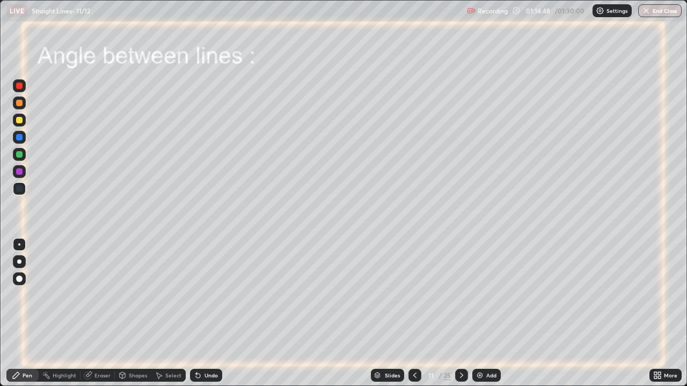
click at [20, 171] on div at bounding box center [19, 171] width 6 height 6
click at [460, 313] on icon at bounding box center [461, 375] width 9 height 9
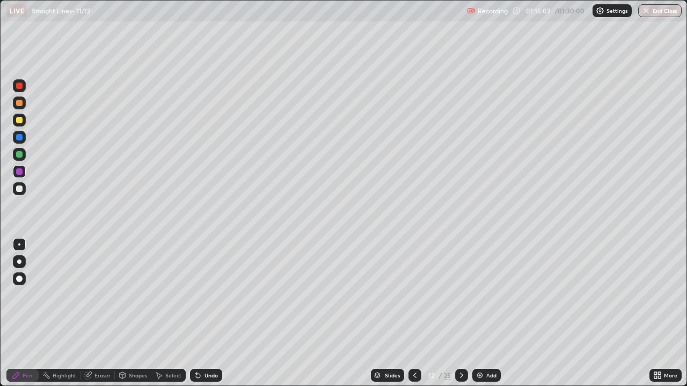
click at [462, 313] on icon at bounding box center [461, 375] width 9 height 9
click at [17, 188] on div at bounding box center [19, 189] width 6 height 6
click at [460, 313] on icon at bounding box center [461, 375] width 9 height 9
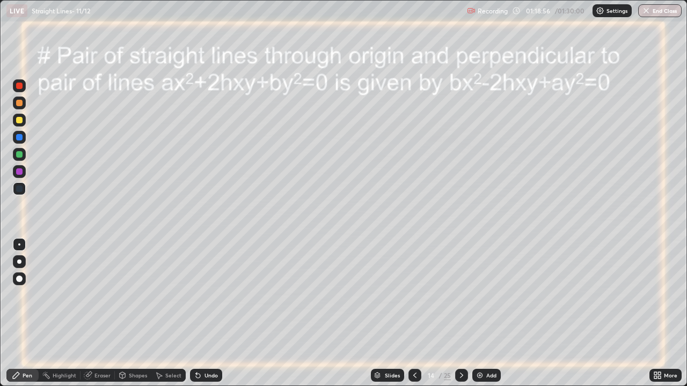
click at [414, 313] on icon at bounding box center [414, 375] width 9 height 9
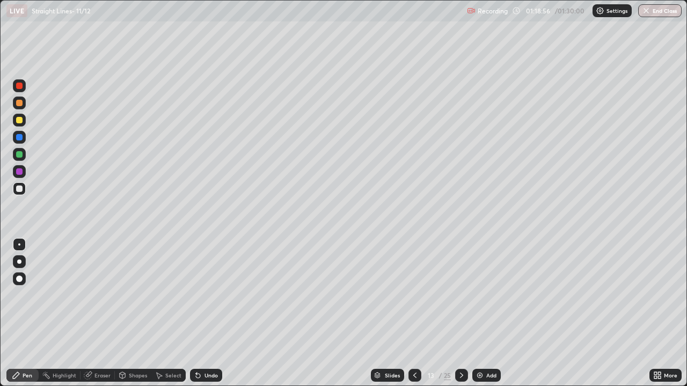
click at [414, 313] on icon at bounding box center [414, 375] width 9 height 9
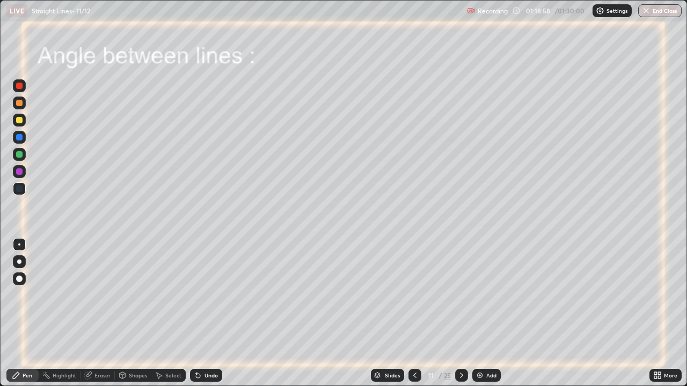
click at [414, 313] on icon at bounding box center [414, 375] width 9 height 9
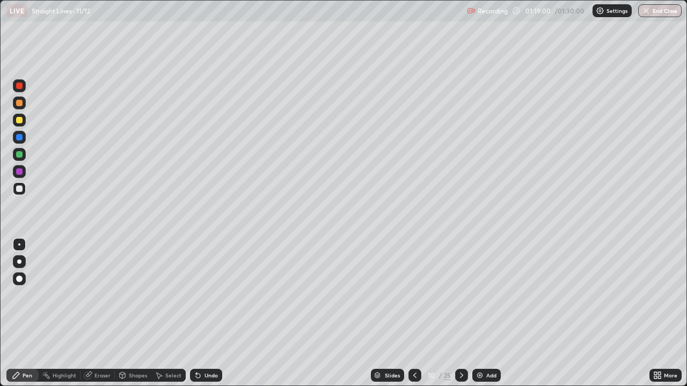
click at [414, 313] on icon at bounding box center [414, 375] width 9 height 9
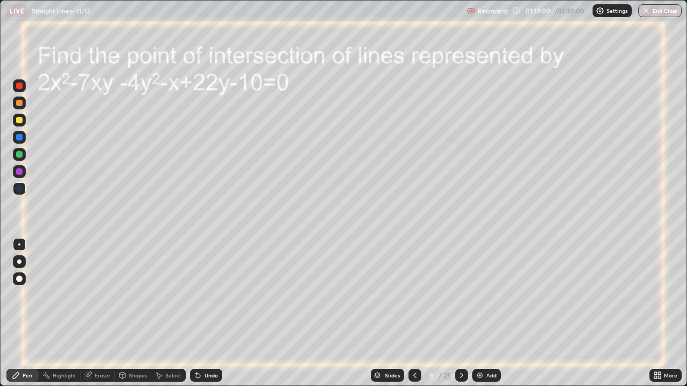
click at [19, 151] on div at bounding box center [19, 154] width 6 height 6
click at [207, 313] on div "Undo" at bounding box center [206, 375] width 32 height 13
click at [210, 313] on div "Undo" at bounding box center [210, 375] width 13 height 5
click at [215, 313] on div "Undo" at bounding box center [210, 375] width 13 height 5
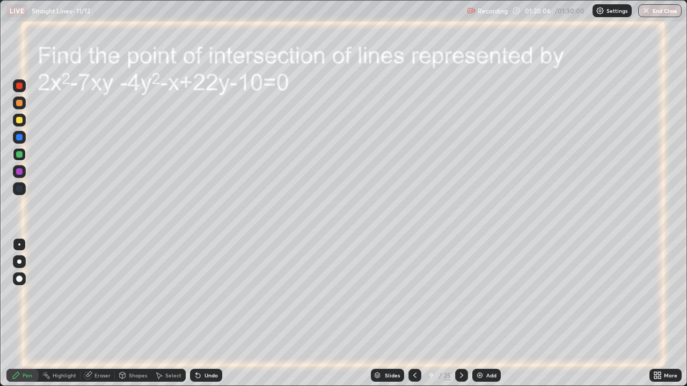
click at [210, 313] on div "Undo" at bounding box center [210, 375] width 13 height 5
click at [210, 313] on div "Undo" at bounding box center [206, 375] width 32 height 13
click at [207, 313] on div "Undo" at bounding box center [206, 375] width 32 height 13
click at [465, 313] on div at bounding box center [461, 375] width 13 height 13
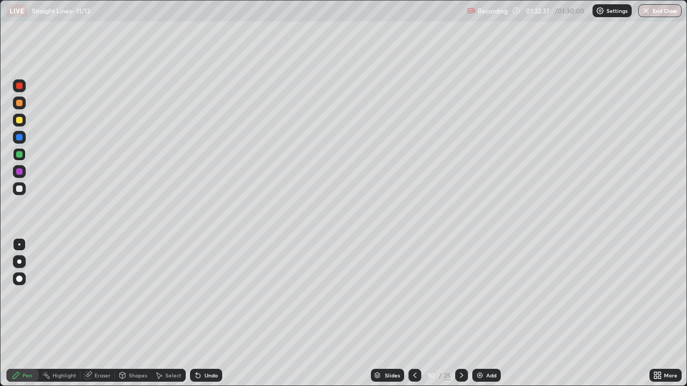
click at [418, 313] on div at bounding box center [414, 375] width 13 height 13
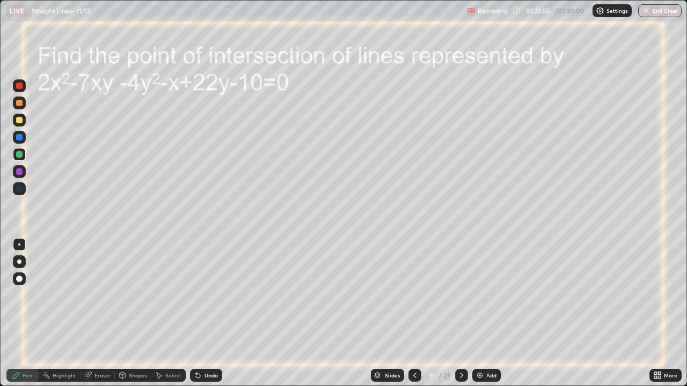
click at [460, 313] on icon at bounding box center [461, 375] width 9 height 9
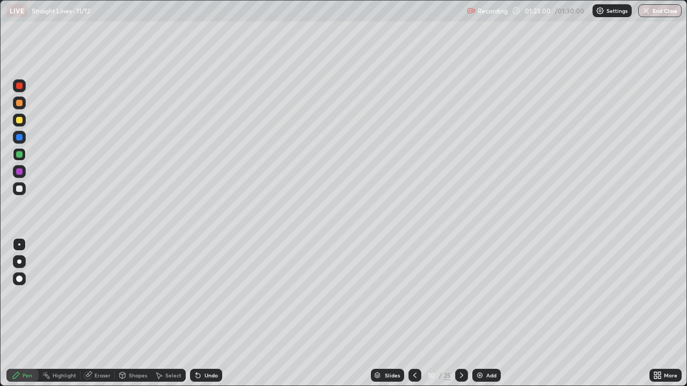
click at [460, 313] on icon at bounding box center [461, 375] width 9 height 9
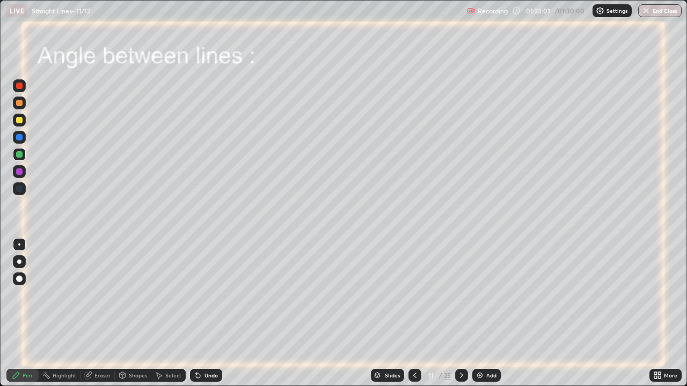
click at [463, 313] on div at bounding box center [461, 375] width 13 height 13
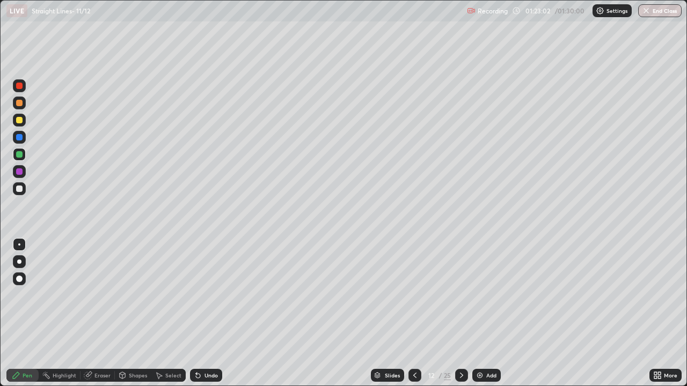
click at [462, 313] on div at bounding box center [461, 375] width 13 height 13
click at [209, 313] on div "Undo" at bounding box center [210, 375] width 13 height 5
click at [207, 313] on div "Undo" at bounding box center [210, 375] width 13 height 5
click at [414, 313] on icon at bounding box center [414, 375] width 3 height 5
click at [415, 313] on icon at bounding box center [414, 375] width 9 height 9
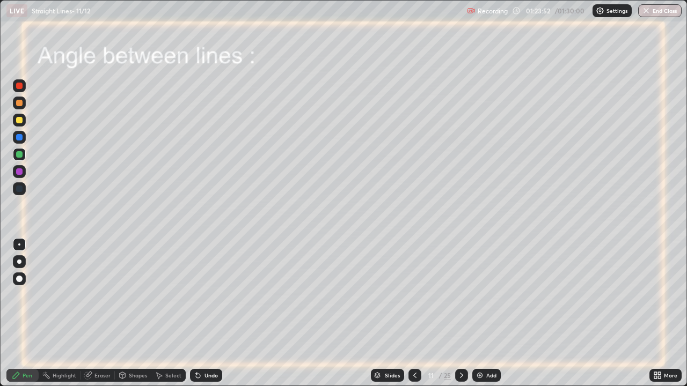
click at [415, 313] on div at bounding box center [414, 375] width 13 height 13
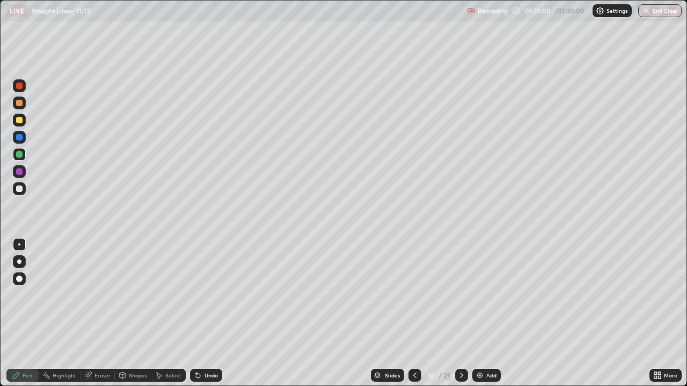
click at [460, 313] on icon at bounding box center [461, 375] width 9 height 9
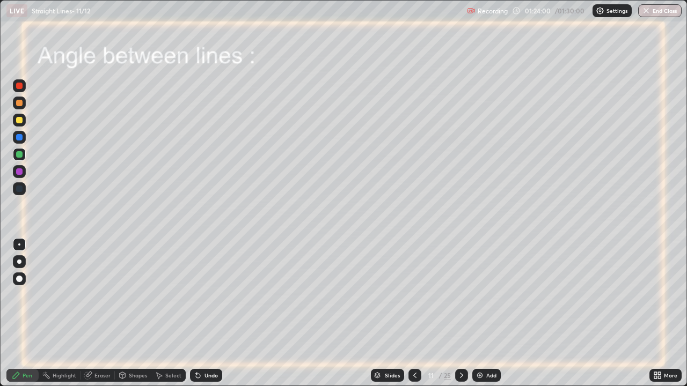
click at [460, 313] on icon at bounding box center [461, 375] width 9 height 9
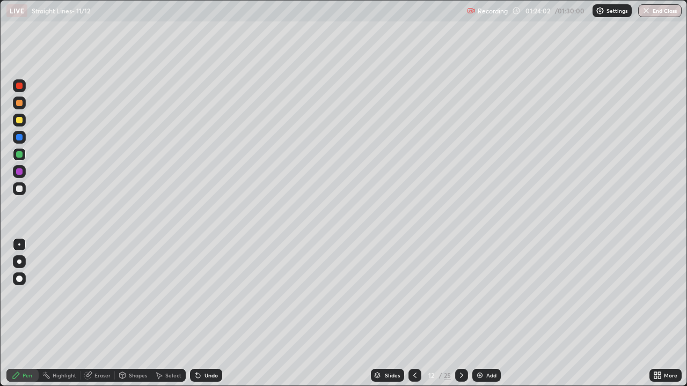
click at [461, 313] on div at bounding box center [461, 375] width 13 height 13
click at [460, 313] on icon at bounding box center [461, 375] width 9 height 9
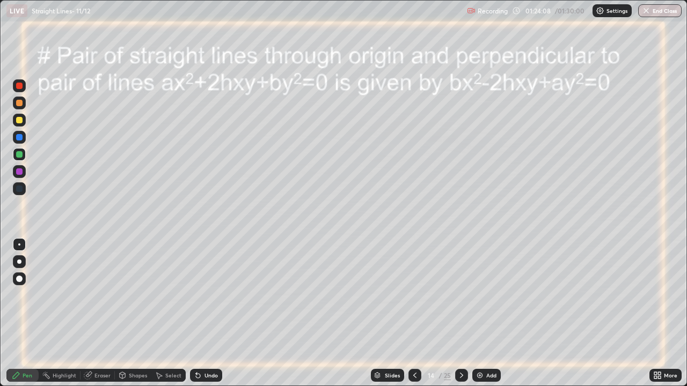
click at [460, 313] on icon at bounding box center [461, 375] width 9 height 9
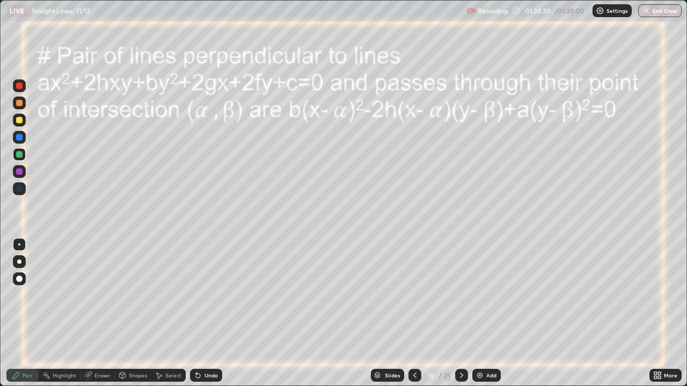
click at [460, 313] on icon at bounding box center [461, 375] width 9 height 9
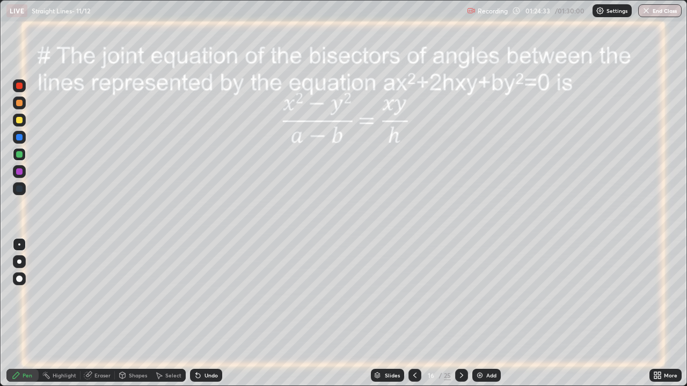
click at [461, 313] on icon at bounding box center [461, 375] width 9 height 9
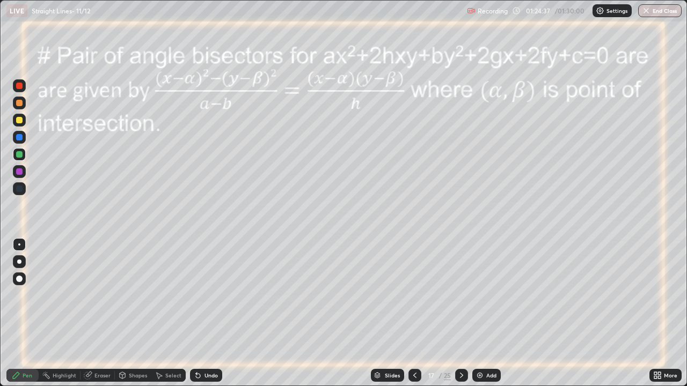
click at [415, 313] on div at bounding box center [414, 375] width 13 height 13
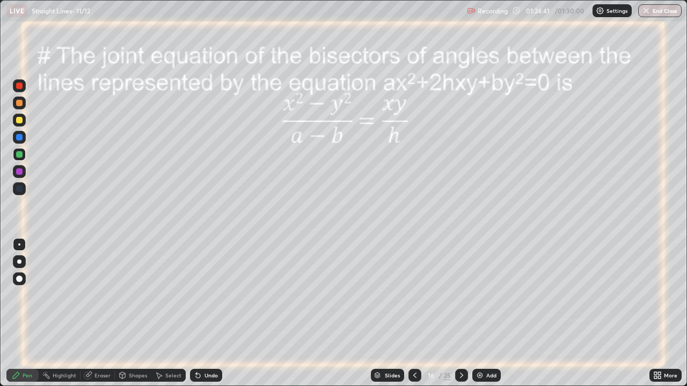
click at [461, 313] on icon at bounding box center [461, 375] width 3 height 5
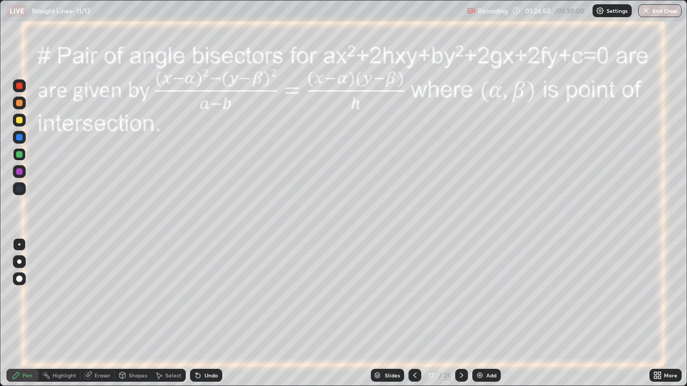
click at [460, 313] on icon at bounding box center [461, 375] width 9 height 9
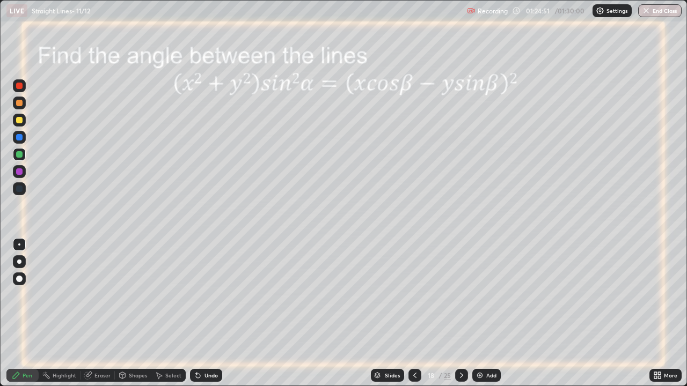
click at [460, 313] on icon at bounding box center [461, 375] width 9 height 9
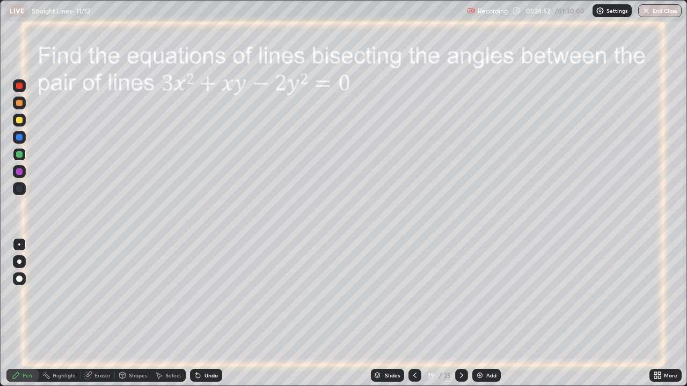
click at [415, 313] on icon at bounding box center [414, 375] width 3 height 5
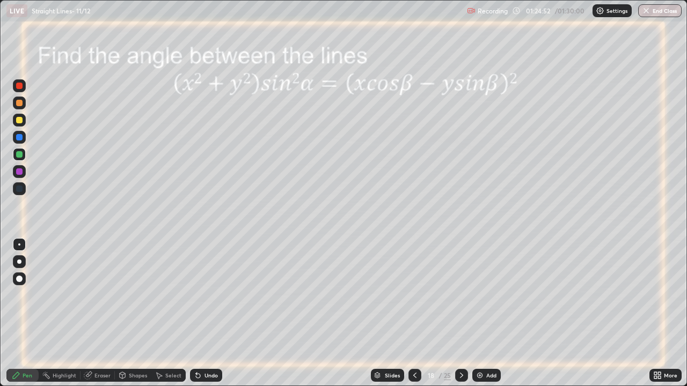
click at [415, 313] on icon at bounding box center [414, 375] width 9 height 9
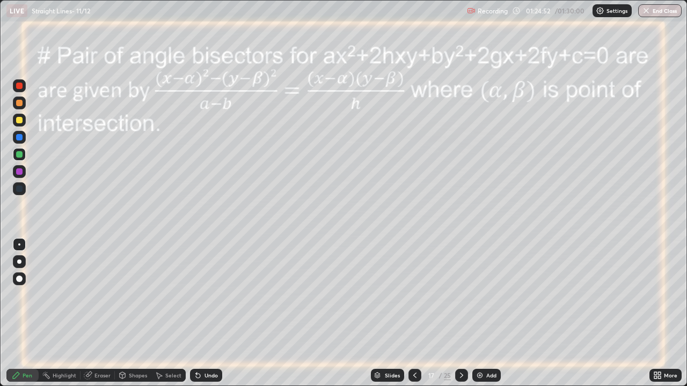
click at [414, 313] on icon at bounding box center [414, 375] width 9 height 9
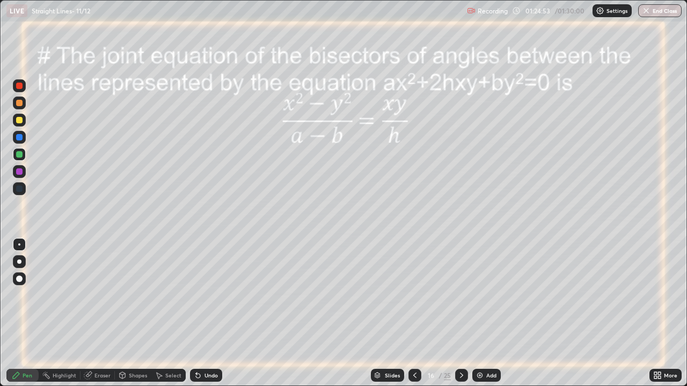
click at [415, 313] on div at bounding box center [414, 375] width 13 height 13
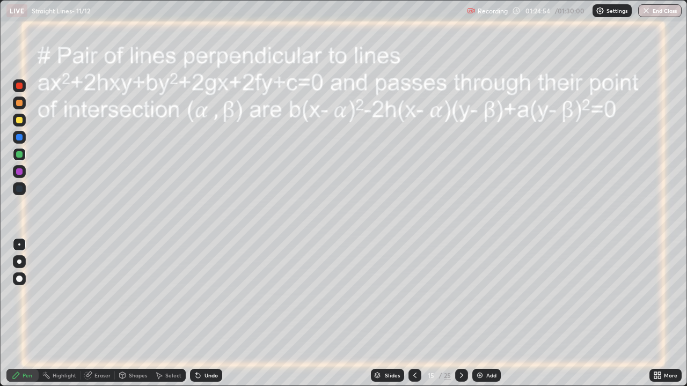
click at [415, 313] on div at bounding box center [414, 375] width 13 height 13
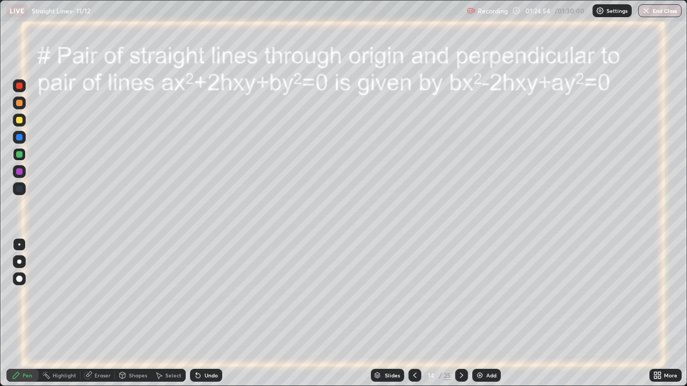
click at [415, 313] on div at bounding box center [414, 375] width 13 height 13
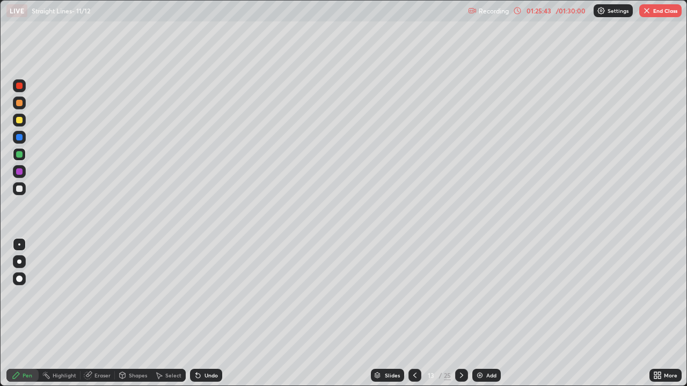
click at [465, 313] on div at bounding box center [461, 375] width 13 height 13
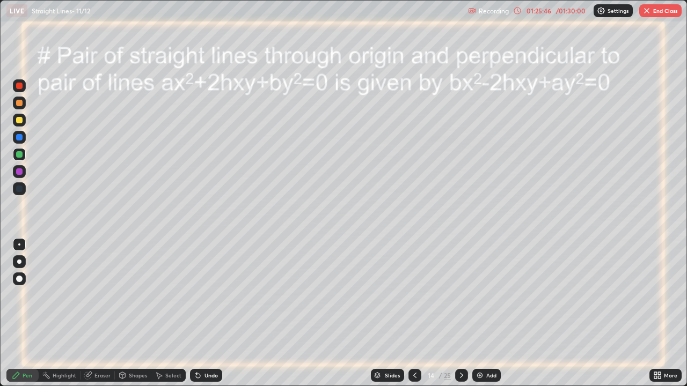
click at [461, 313] on icon at bounding box center [461, 375] width 9 height 9
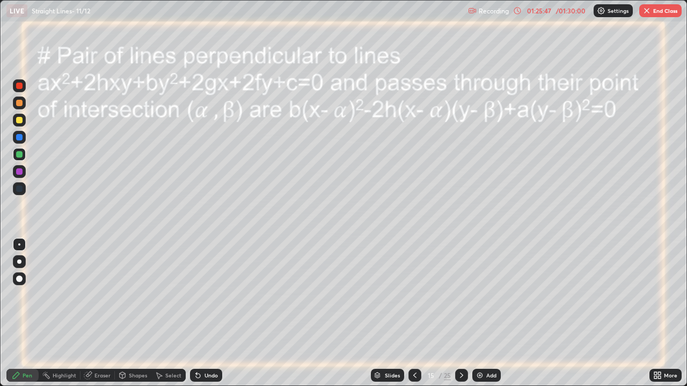
click at [461, 313] on icon at bounding box center [461, 375] width 9 height 9
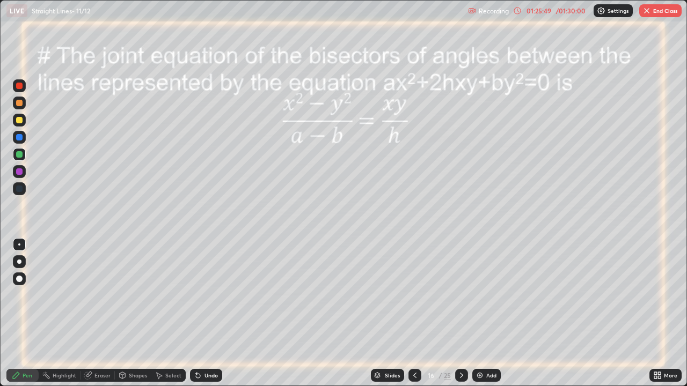
click at [462, 313] on div at bounding box center [461, 375] width 13 height 13
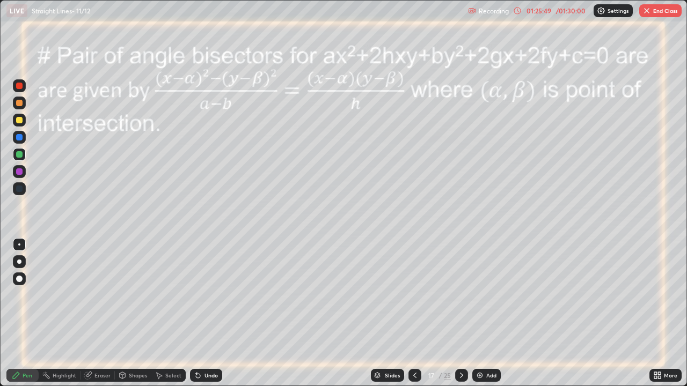
click at [460, 313] on icon at bounding box center [461, 375] width 9 height 9
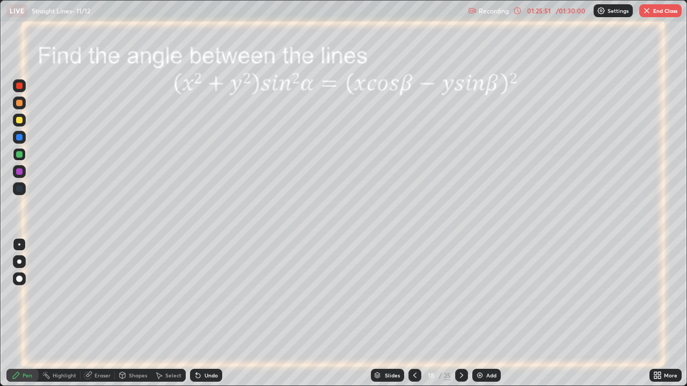
click at [462, 313] on icon at bounding box center [461, 375] width 9 height 9
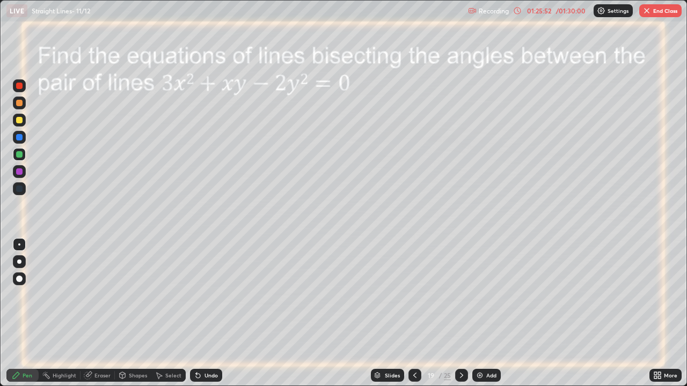
click at [463, 313] on div at bounding box center [461, 375] width 13 height 13
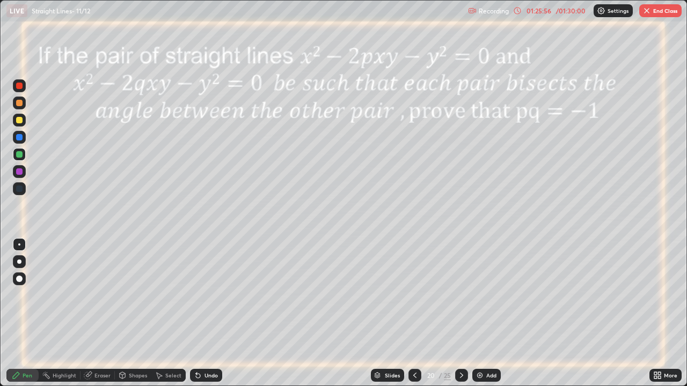
click at [460, 313] on icon at bounding box center [461, 375] width 9 height 9
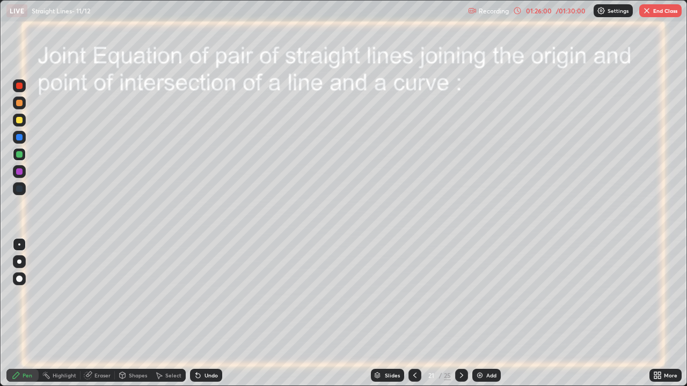
click at [461, 313] on icon at bounding box center [461, 375] width 9 height 9
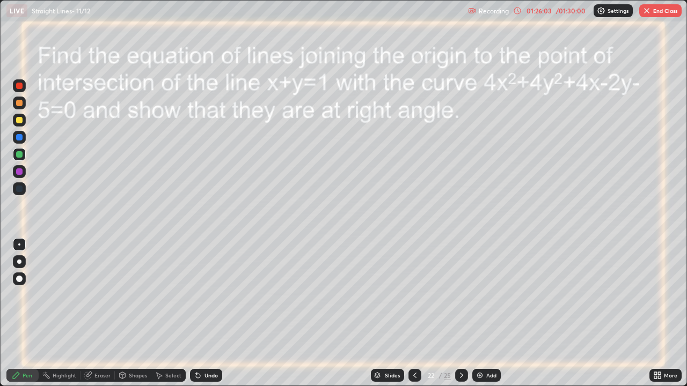
click at [460, 313] on icon at bounding box center [461, 375] width 9 height 9
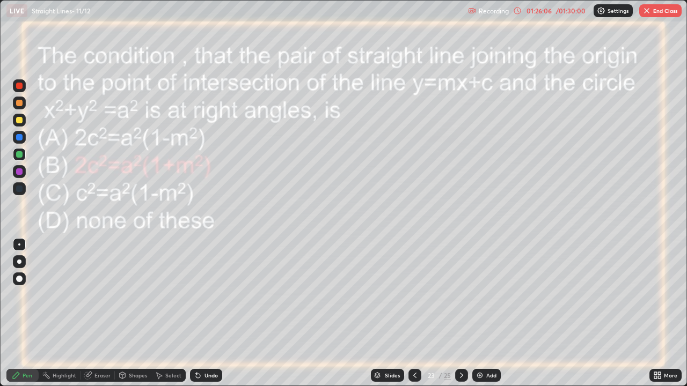
click at [659, 13] on button "End Class" at bounding box center [660, 10] width 42 height 13
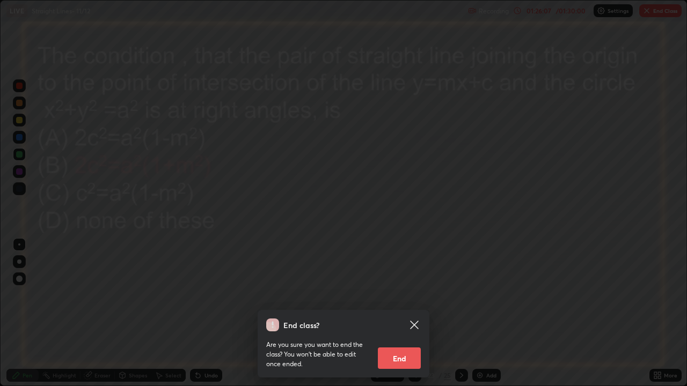
click at [402, 313] on button "End" at bounding box center [399, 358] width 43 height 21
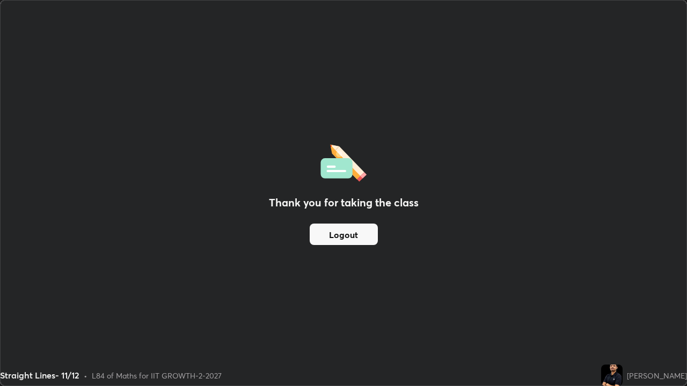
click at [356, 232] on button "Logout" at bounding box center [344, 234] width 68 height 21
